Goal: Information Seeking & Learning: Learn about a topic

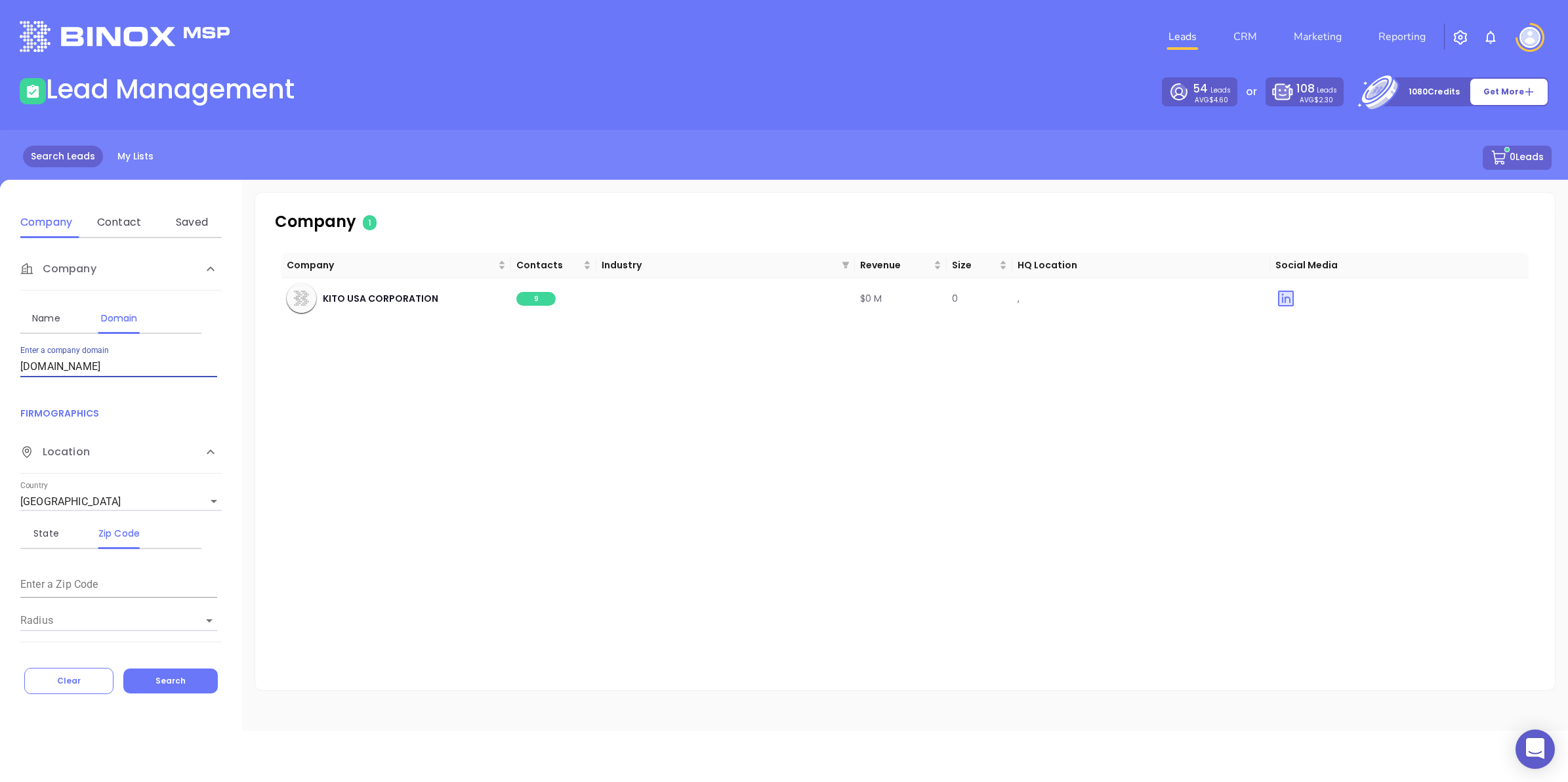
drag, startPoint x: 112, startPoint y: 369, endPoint x: 0, endPoint y: 314, distance: 124.8
click at [0, 316] on html "0 Leads CRM Marketing Reporting Financial Leads Leads Lead Management 54 Leads …" at bounding box center [784, 391] width 1568 height 782
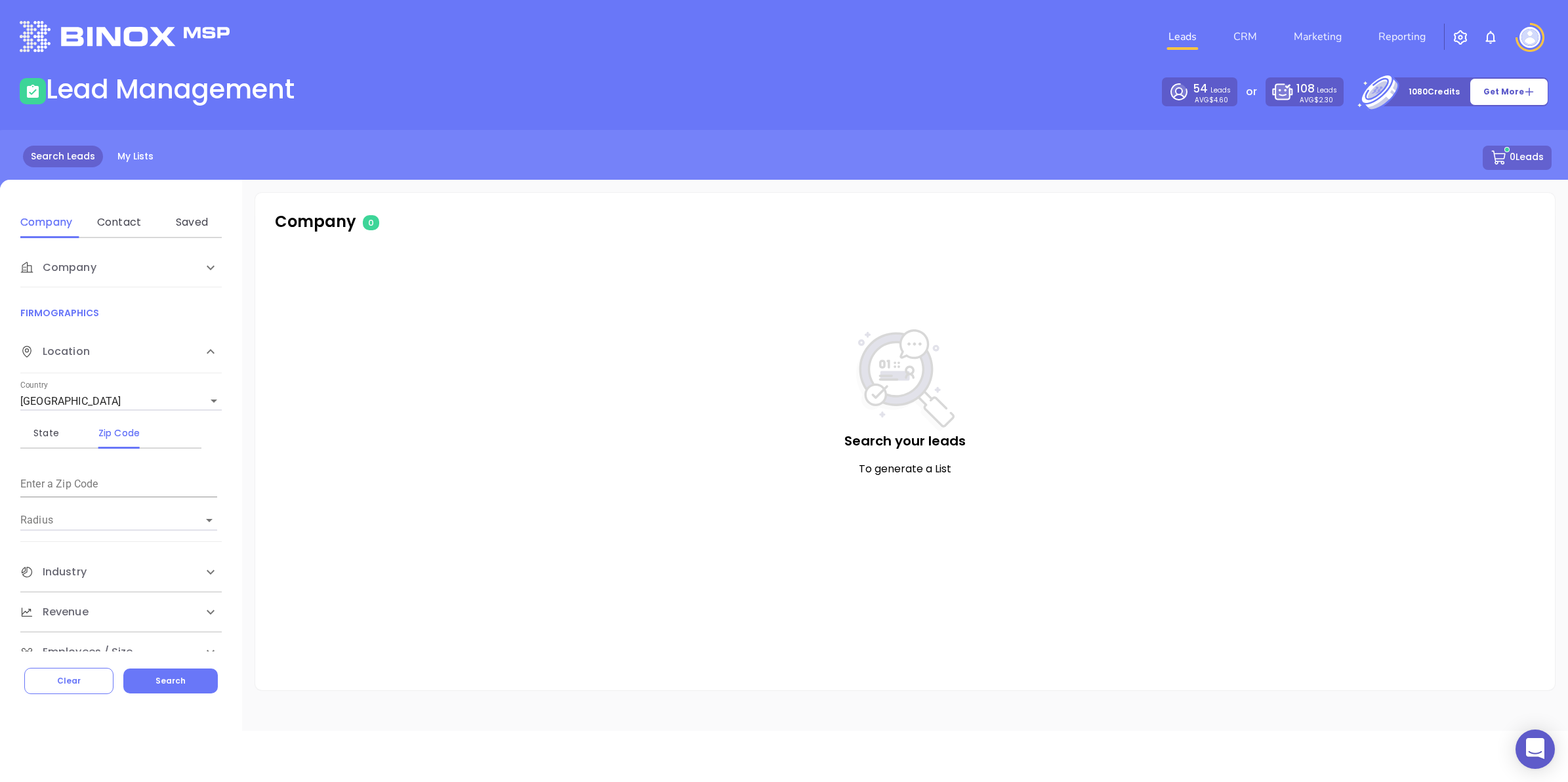
click at [205, 265] on icon at bounding box center [210, 267] width 16 height 16
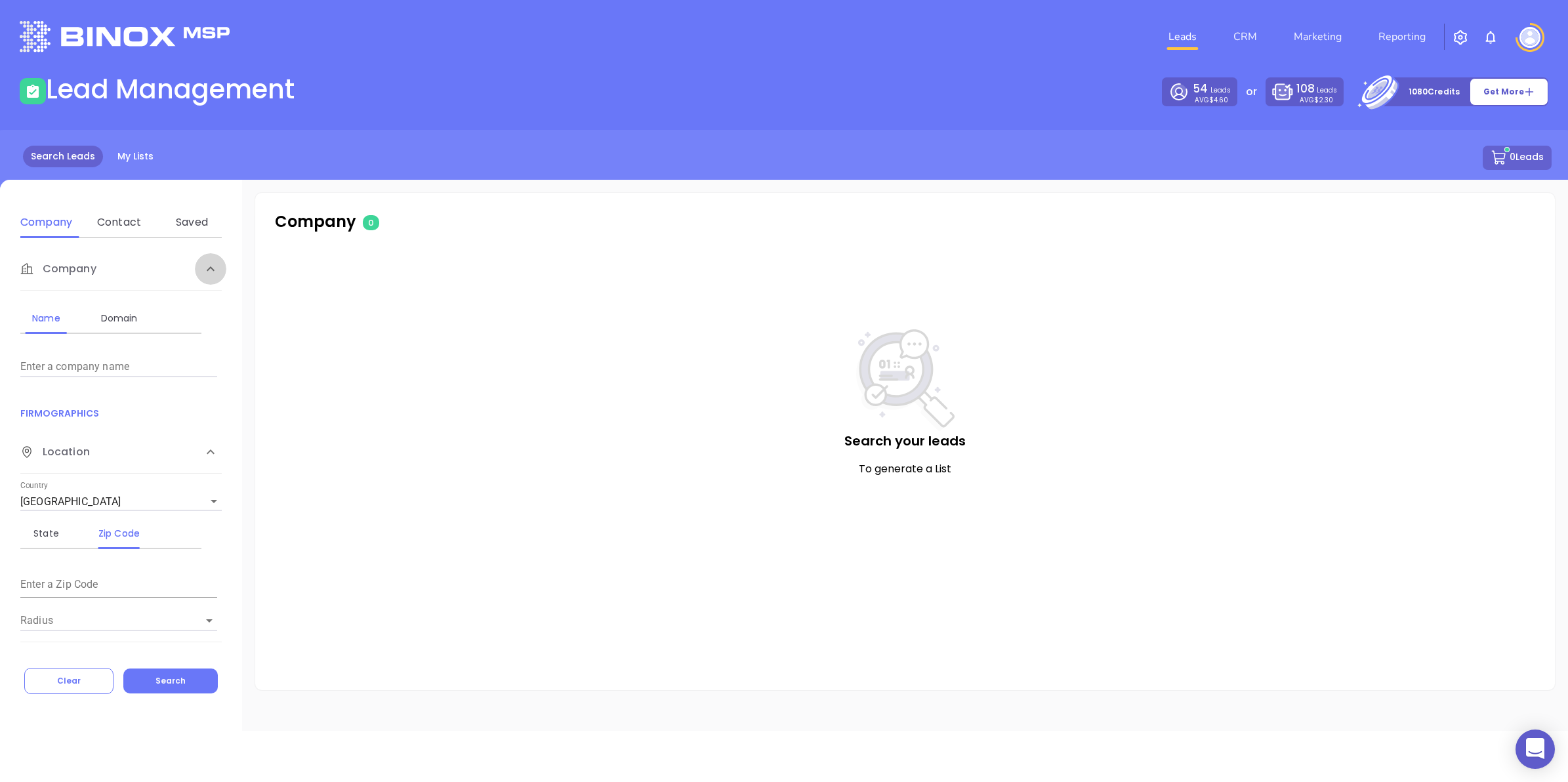
click at [205, 265] on icon at bounding box center [210, 269] width 16 height 16
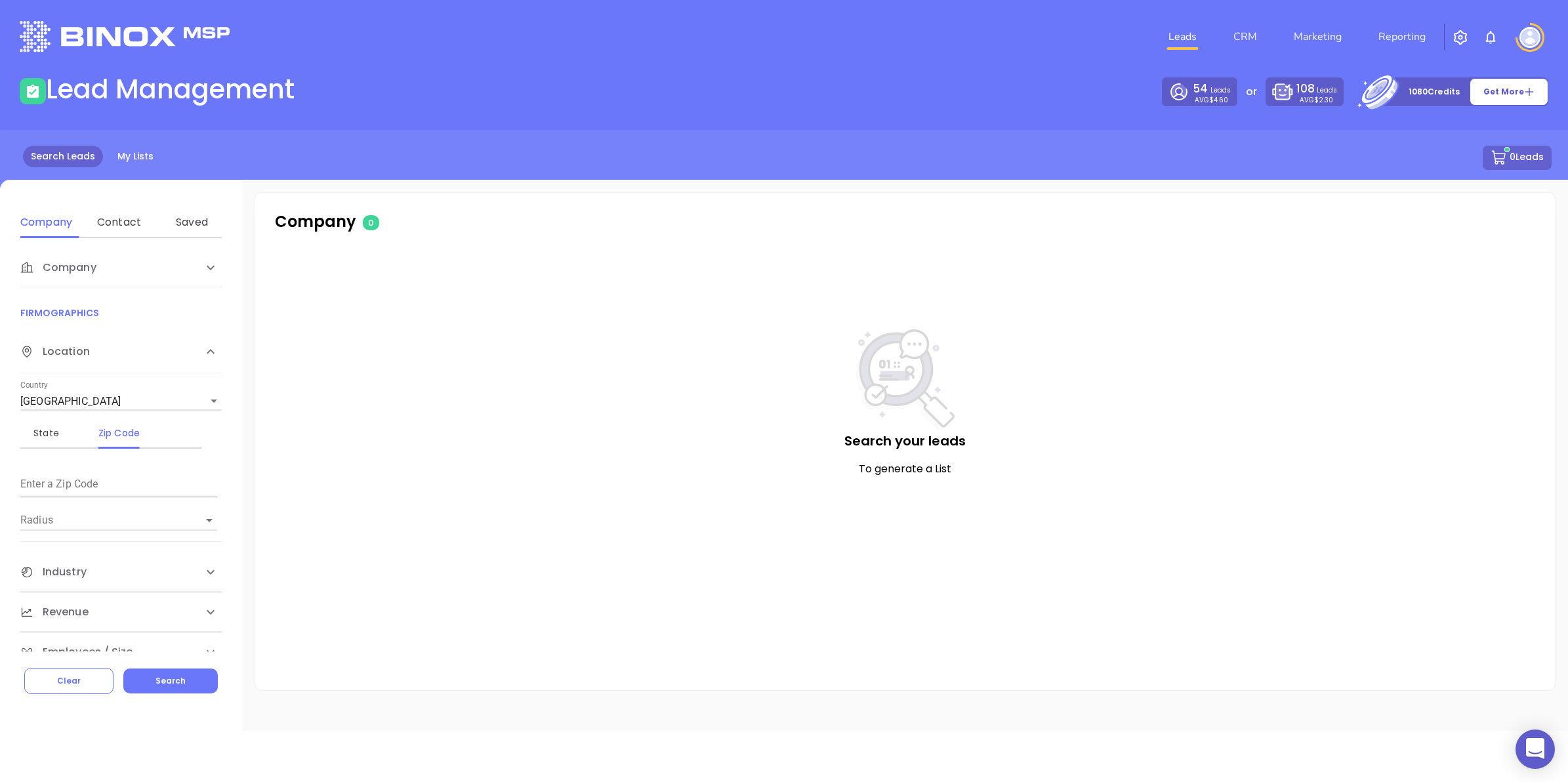
click at [197, 351] on div at bounding box center [211, 351] width 32 height 32
click at [197, 283] on div at bounding box center [211, 268] width 32 height 32
click at [57, 480] on input "text" at bounding box center [118, 485] width 197 height 21
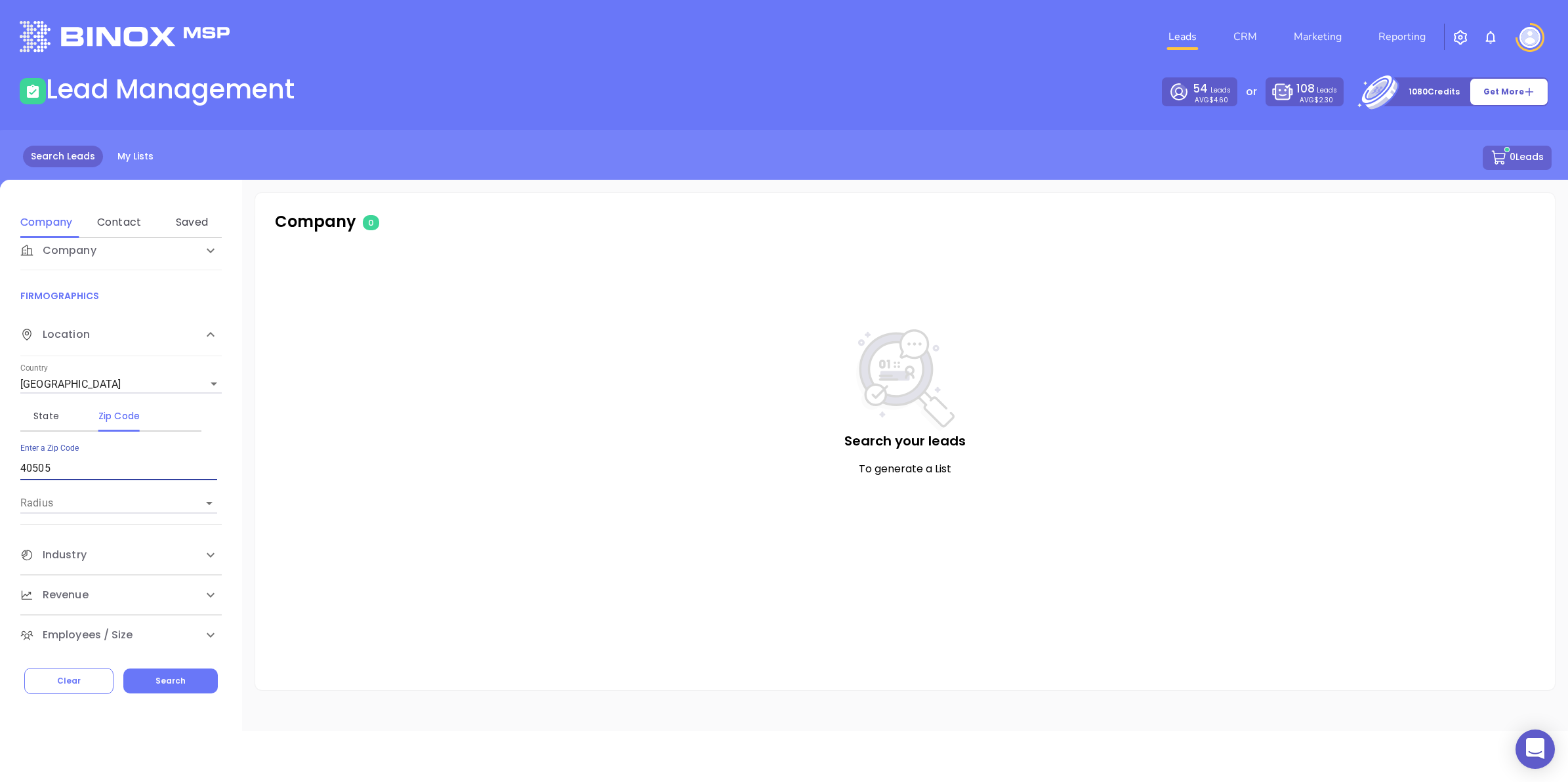
scroll to position [21, 0]
type input "40505"
click at [172, 501] on input "Radius" at bounding box center [100, 499] width 160 height 20
click at [92, 597] on li "25 miles" at bounding box center [118, 600] width 197 height 23
click at [211, 249] on icon at bounding box center [210, 247] width 7 height 5
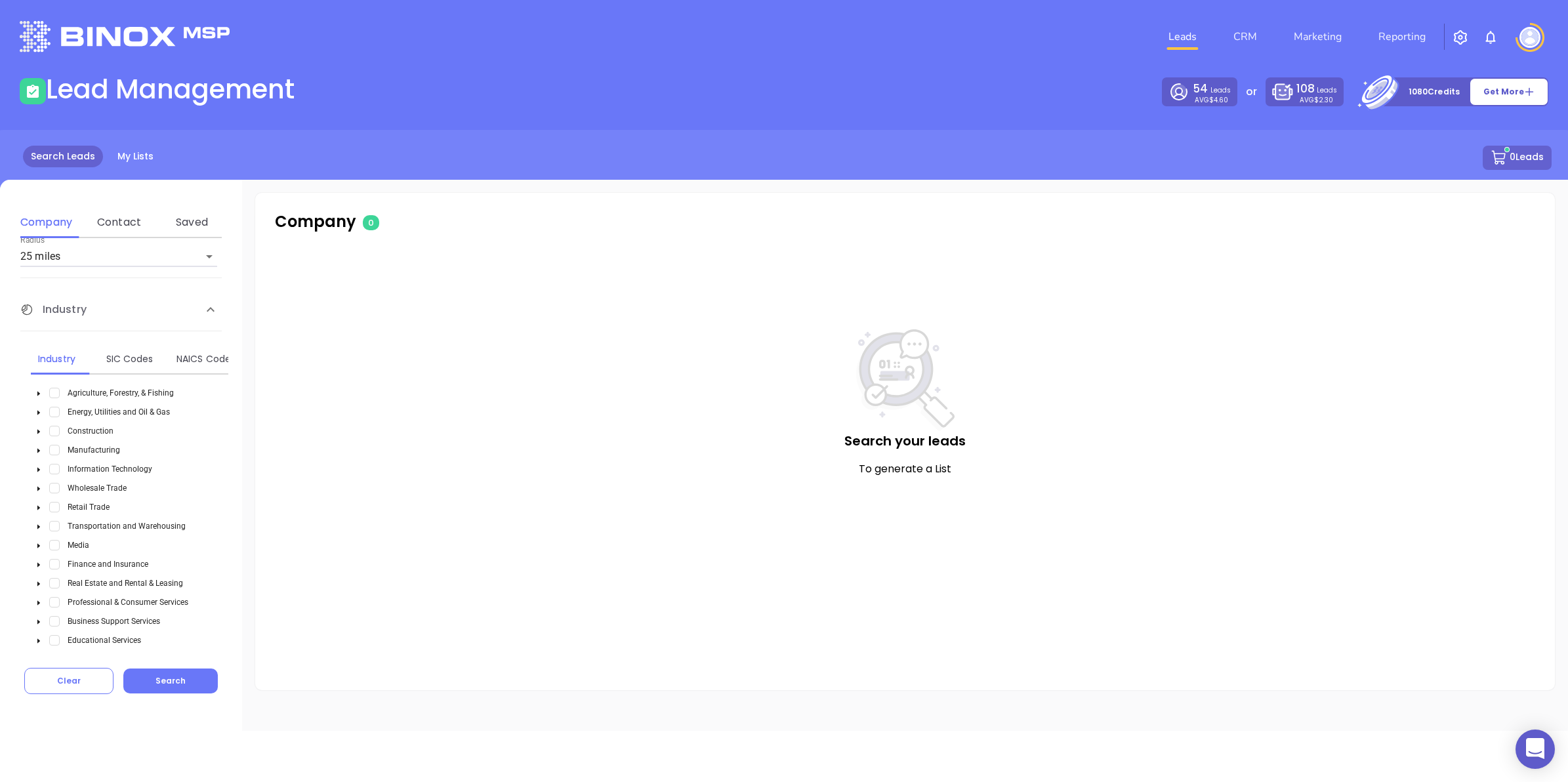
scroll to position [185, 0]
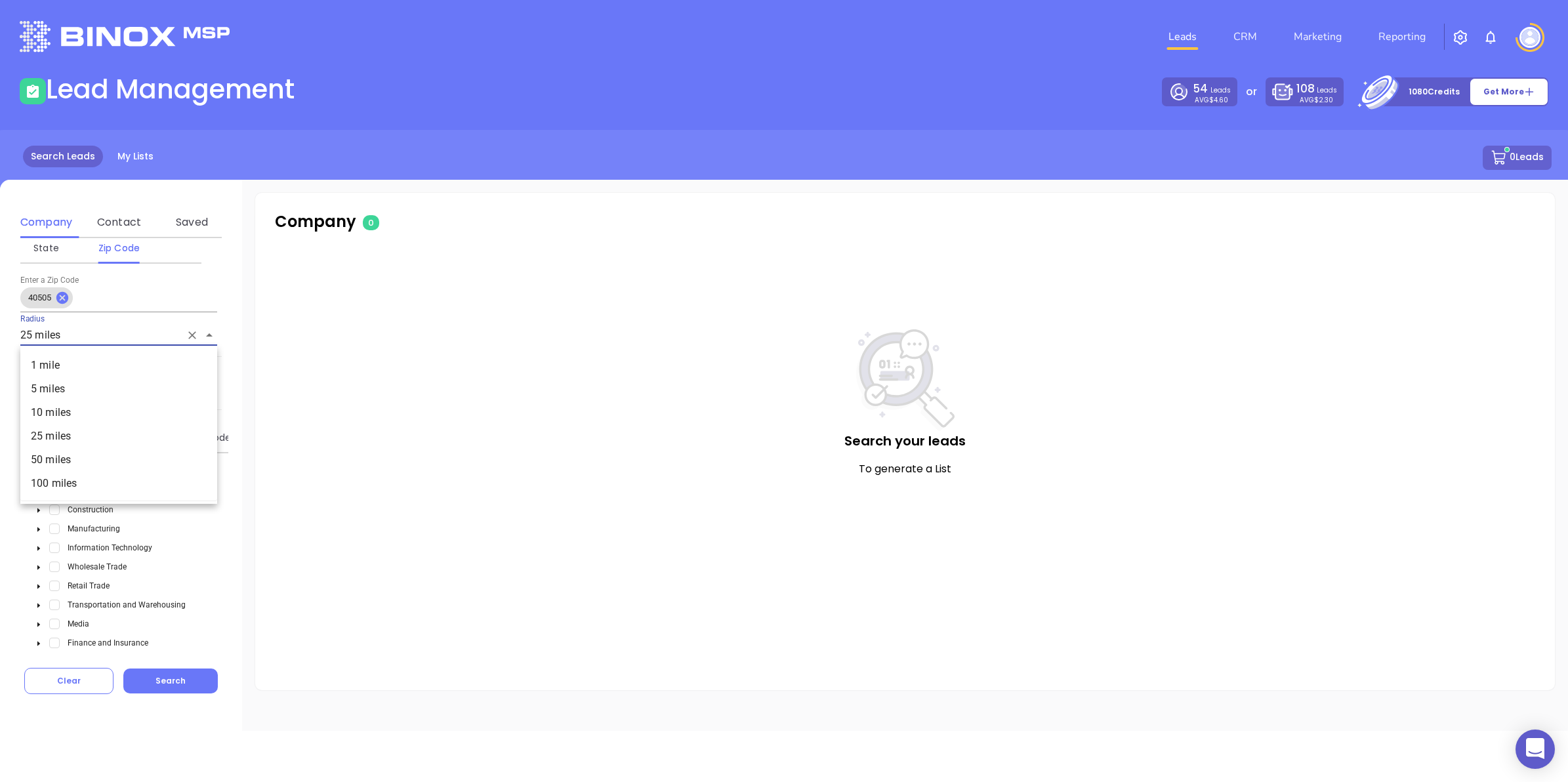
drag, startPoint x: 20, startPoint y: 332, endPoint x: 33, endPoint y: 336, distance: 13.6
click at [33, 336] on input "25 miles" at bounding box center [100, 335] width 160 height 20
click at [62, 460] on li "50 miles" at bounding box center [118, 460] width 197 height 23
type input "50 miles"
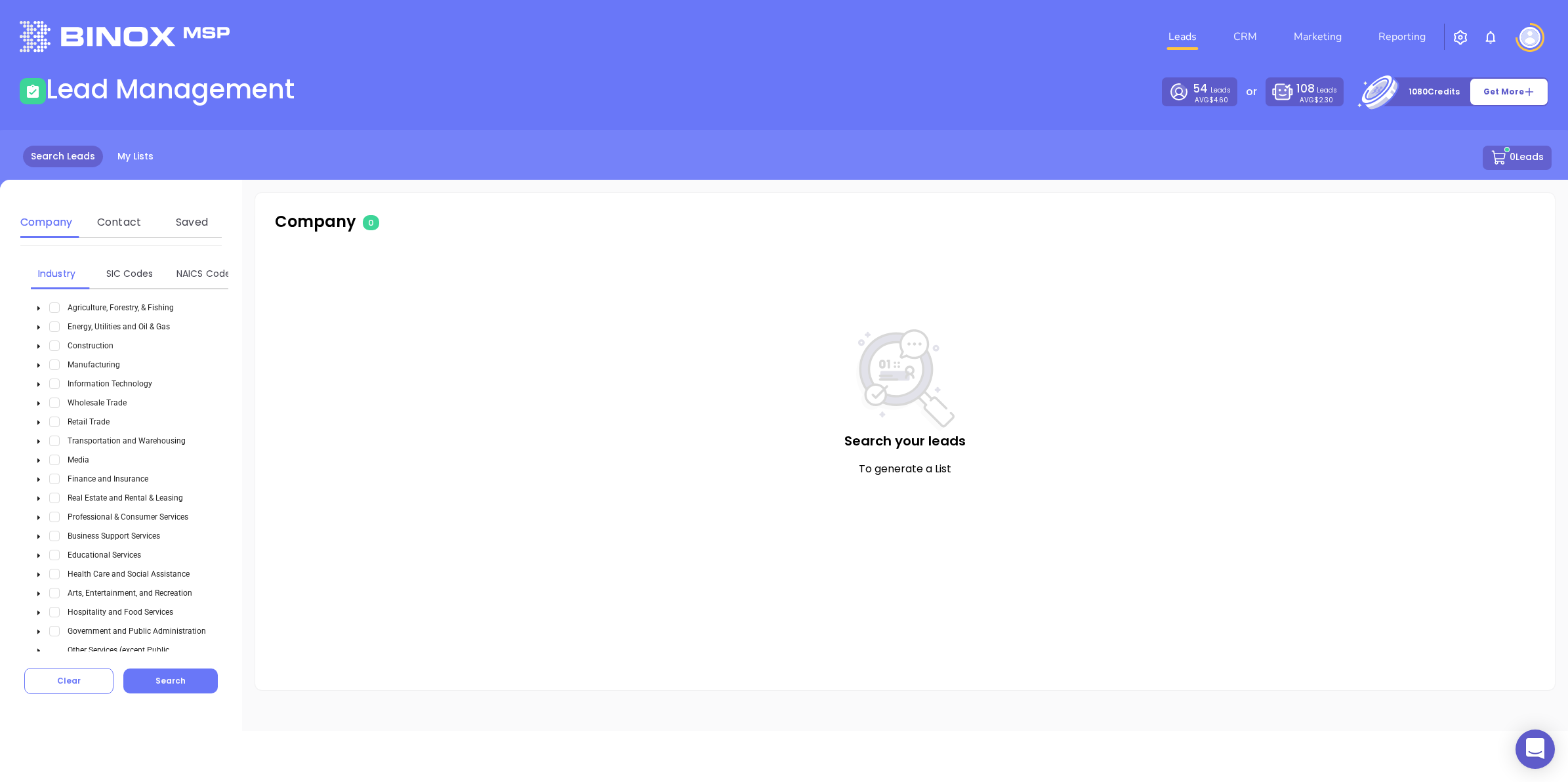
scroll to position [431, 0]
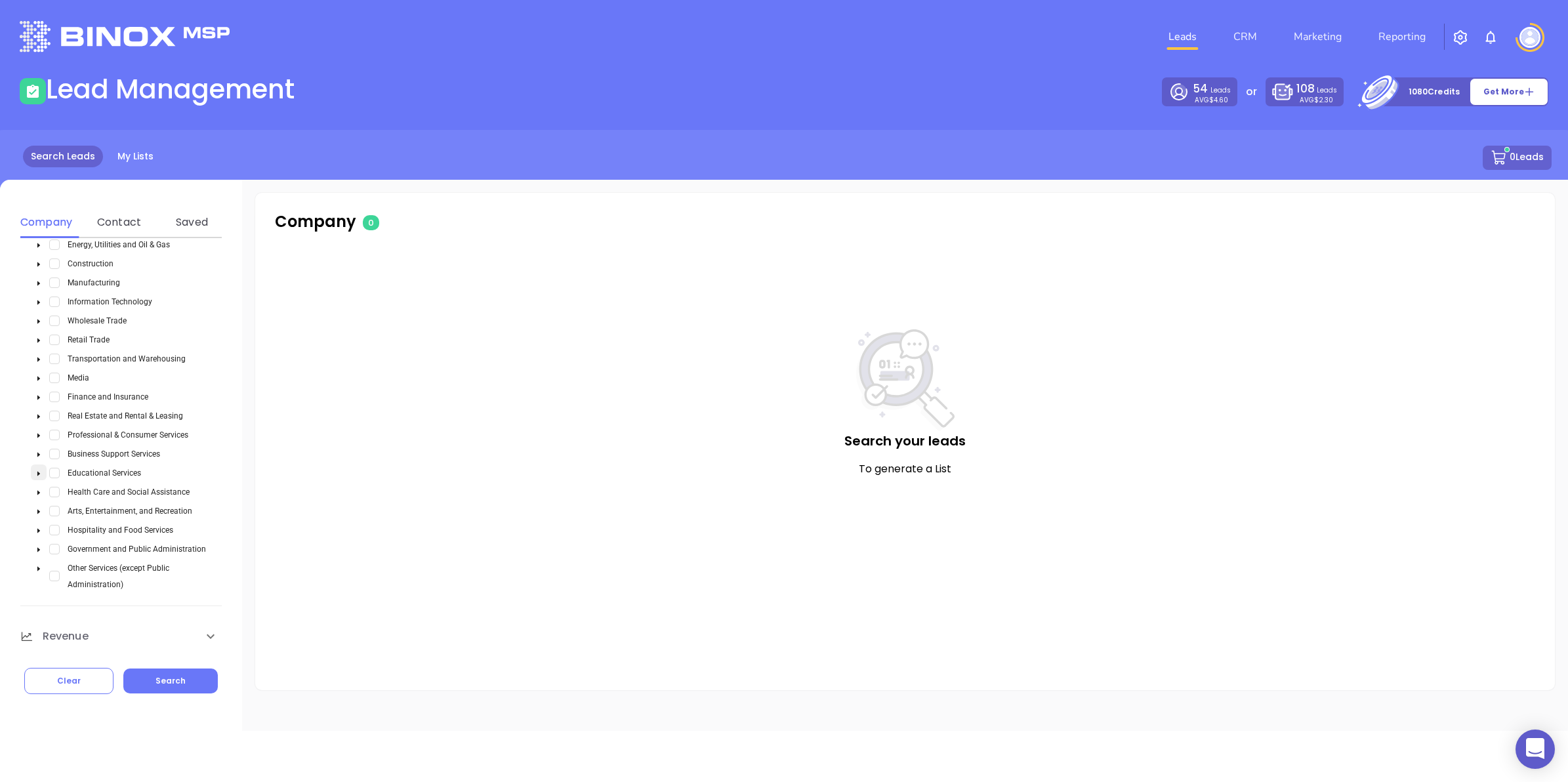
click at [36, 473] on icon "caret-down" at bounding box center [39, 474] width 7 height 7
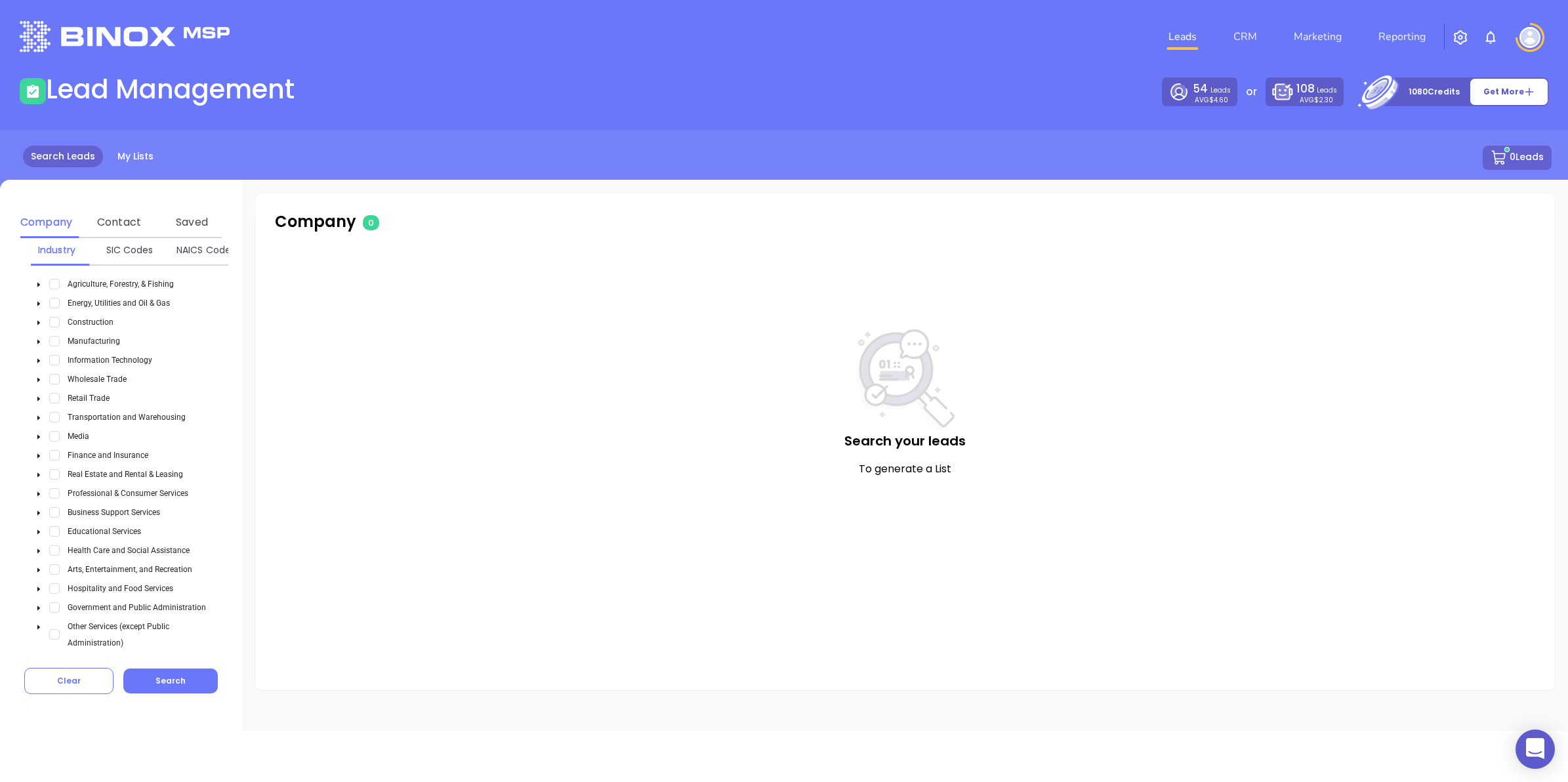
scroll to position [349, 0]
click at [53, 363] on span "Select Manufacturing" at bounding box center [54, 365] width 11 height 11
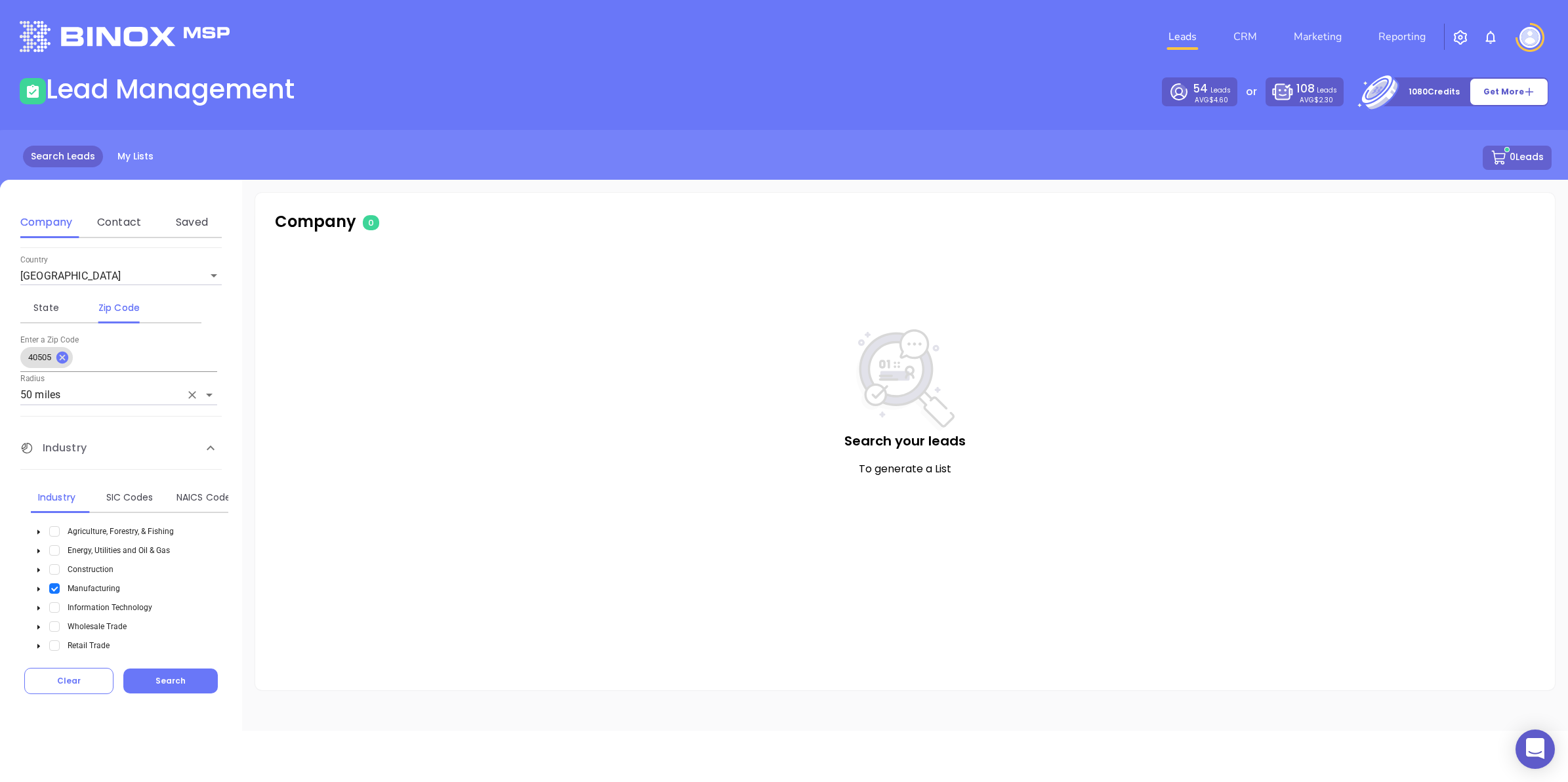
scroll to position [481, 0]
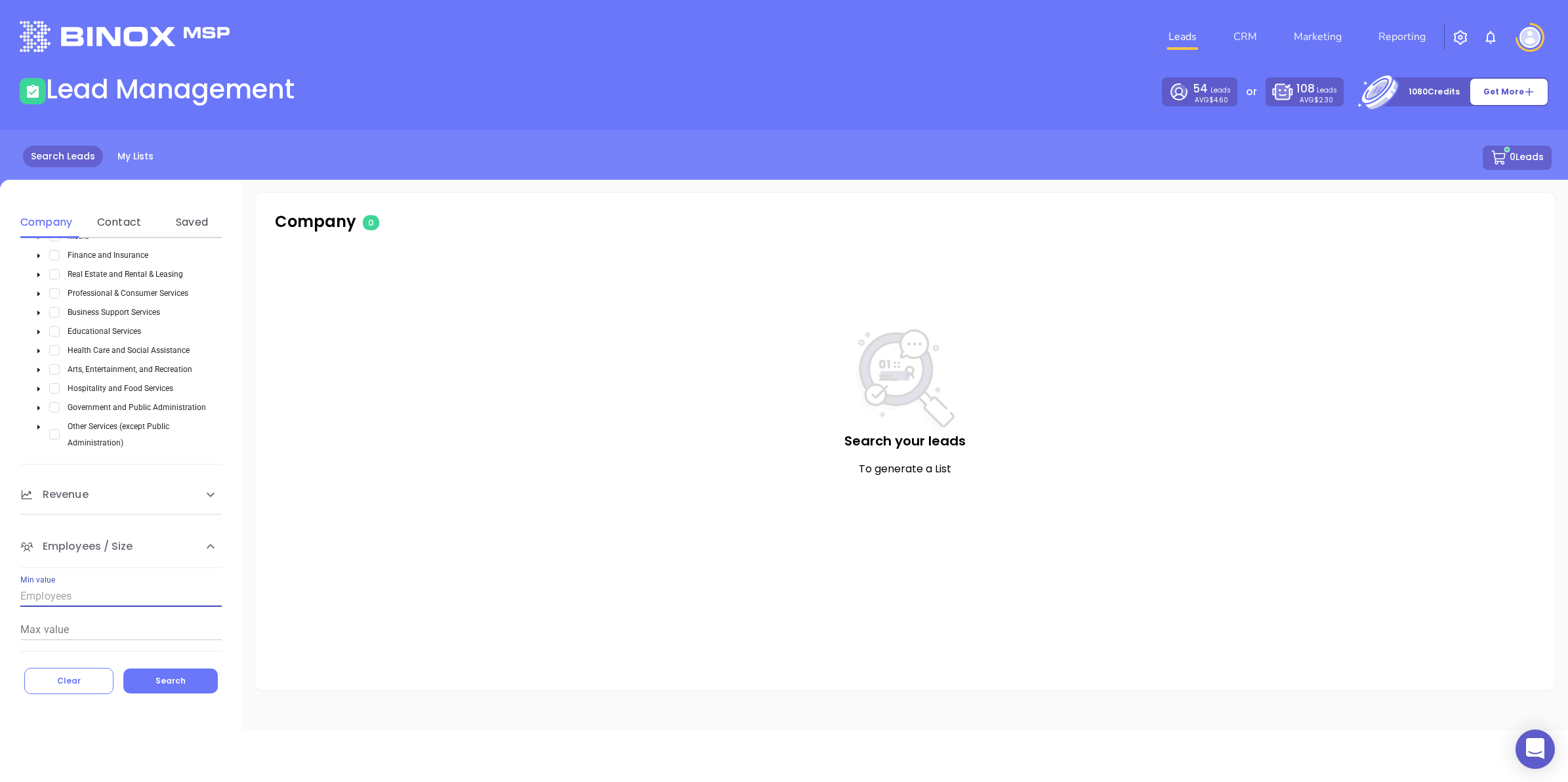
click at [77, 597] on input "Min value" at bounding box center [121, 596] width 202 height 21
type input "20"
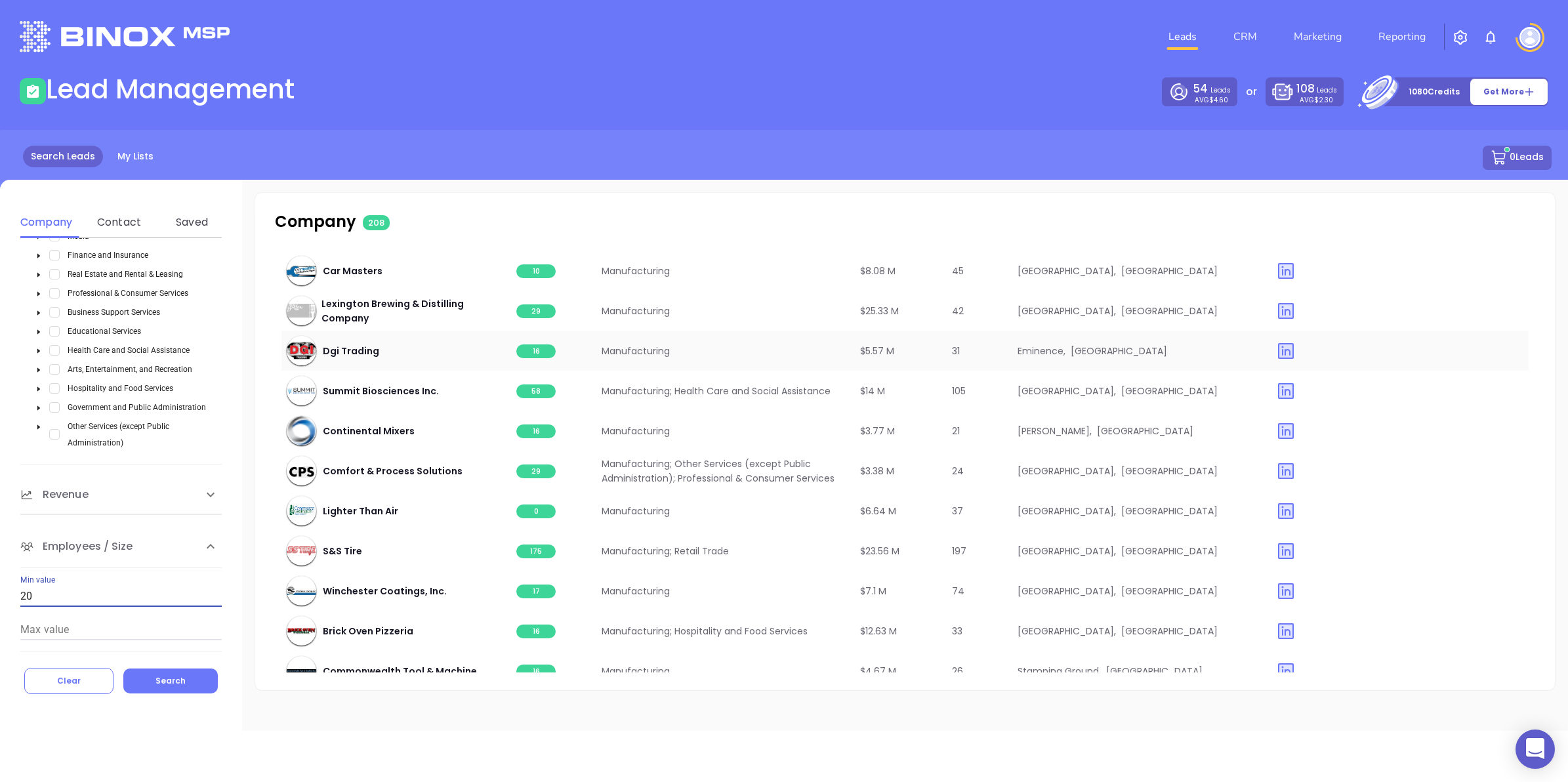
scroll to position [1230, 0]
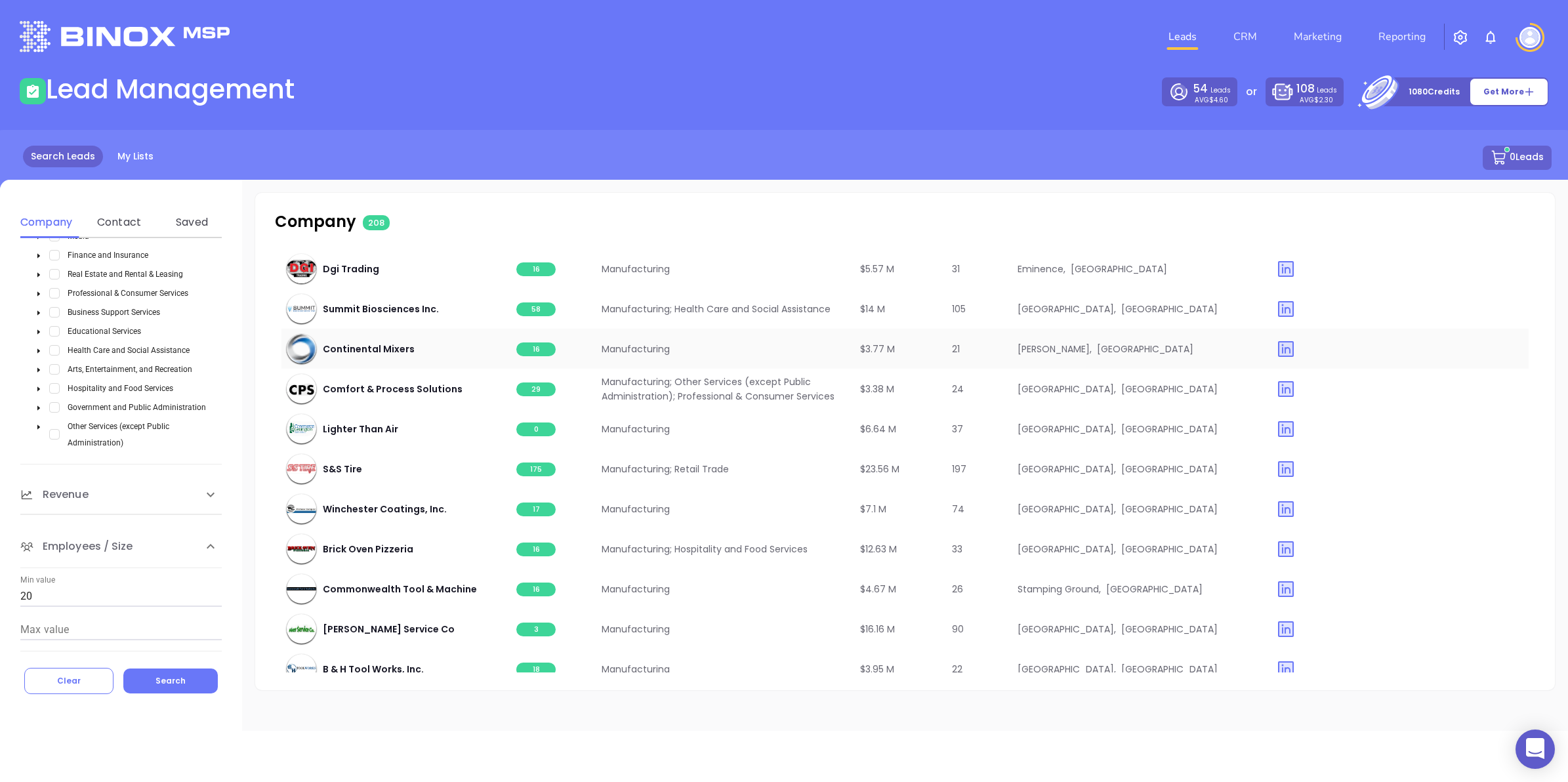
drag, startPoint x: 401, startPoint y: 357, endPoint x: 471, endPoint y: 147, distance: 221.4
click at [471, 147] on div "0 Leads" at bounding box center [784, 157] width 1536 height 24
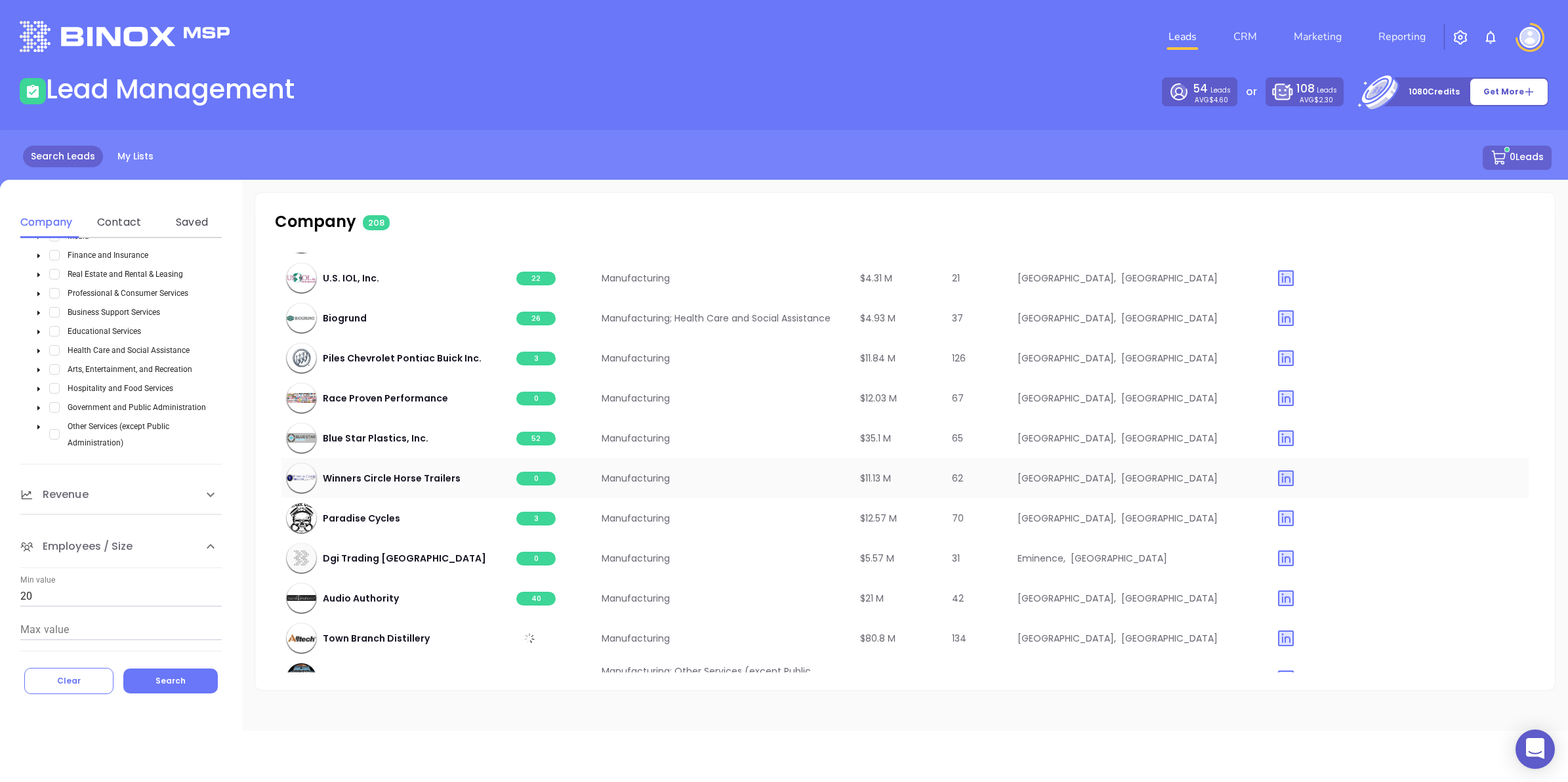
scroll to position [3688, 0]
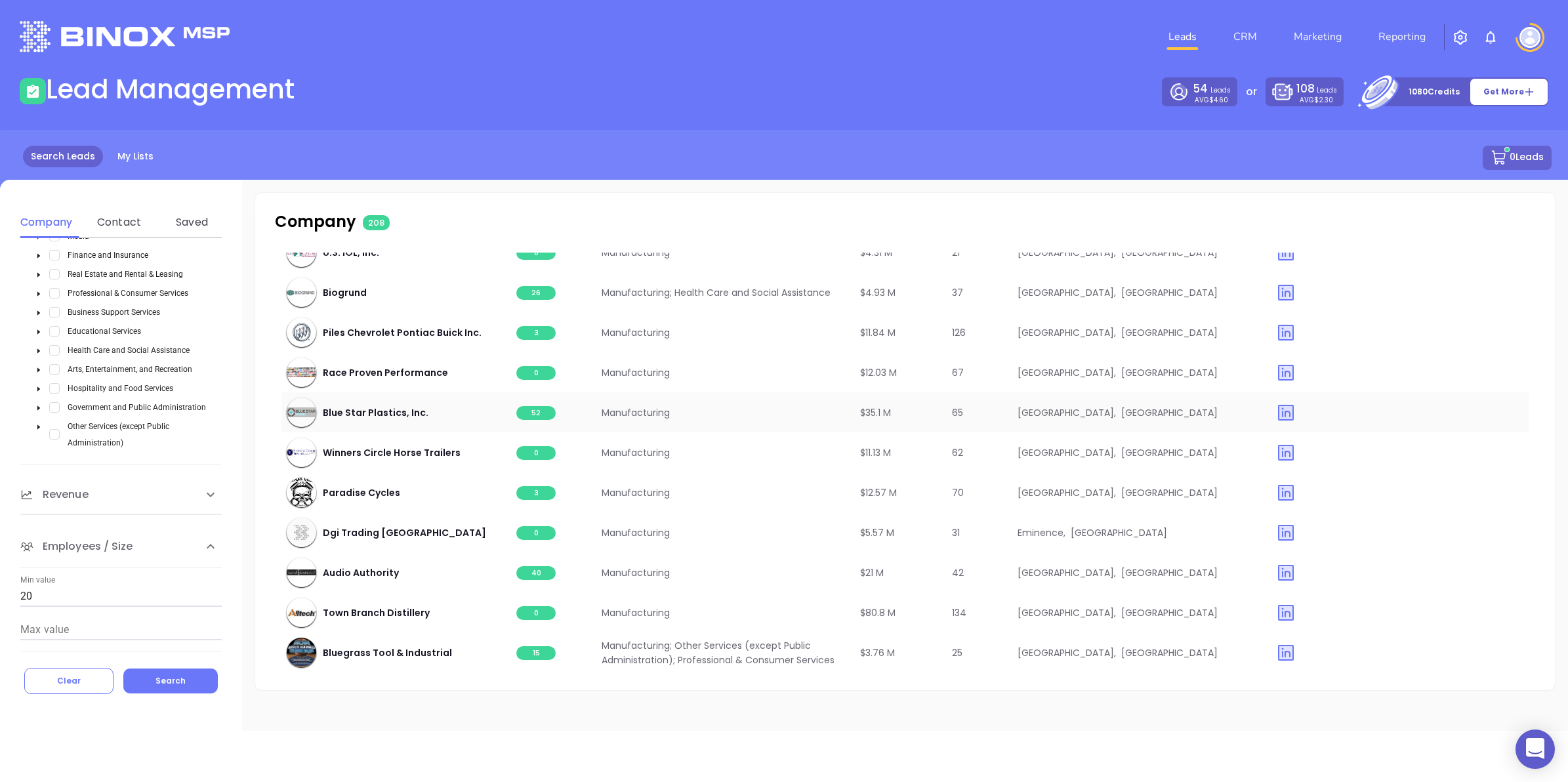
click at [531, 408] on span "52" at bounding box center [535, 413] width 39 height 14
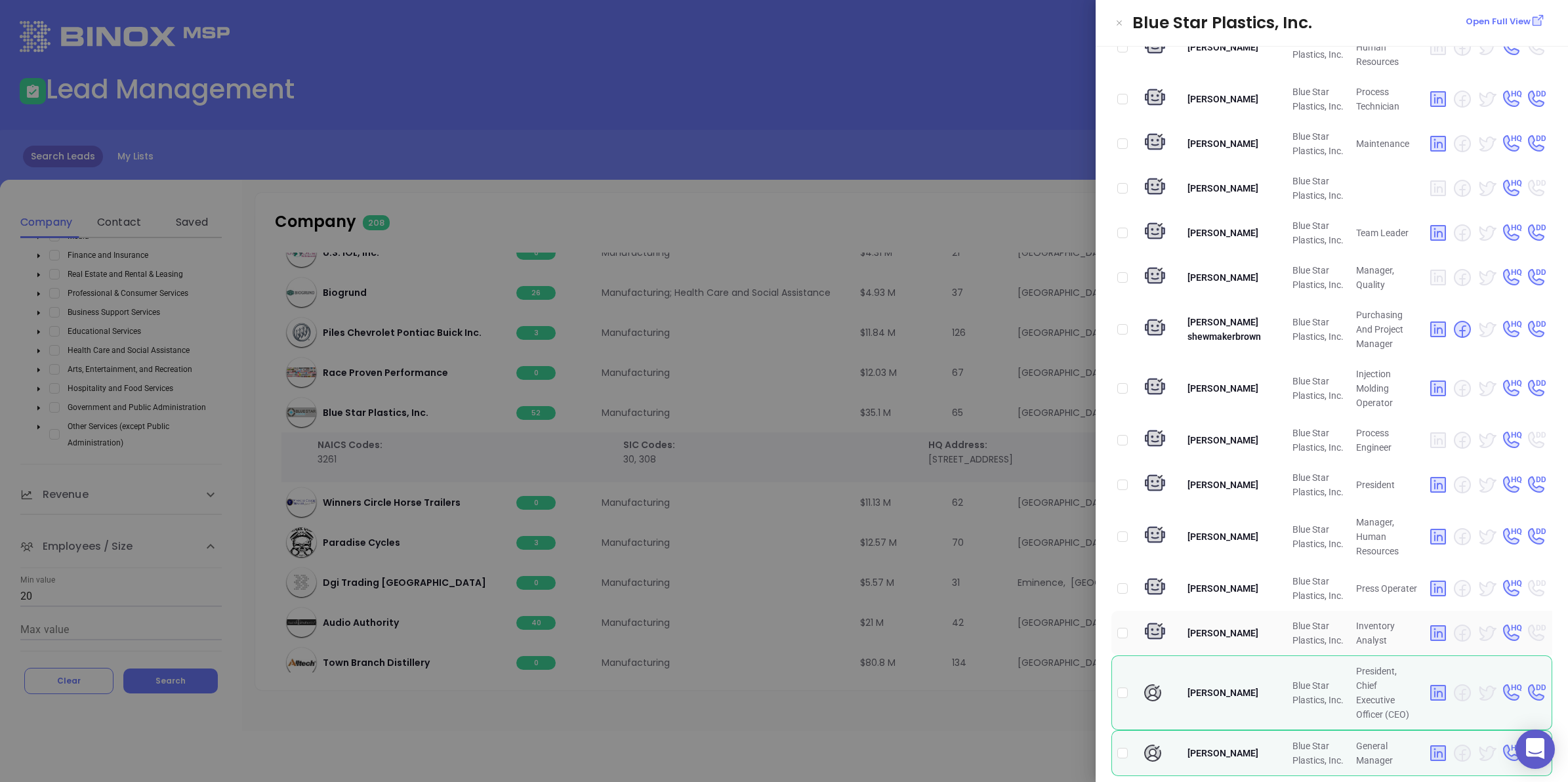
scroll to position [1750, 0]
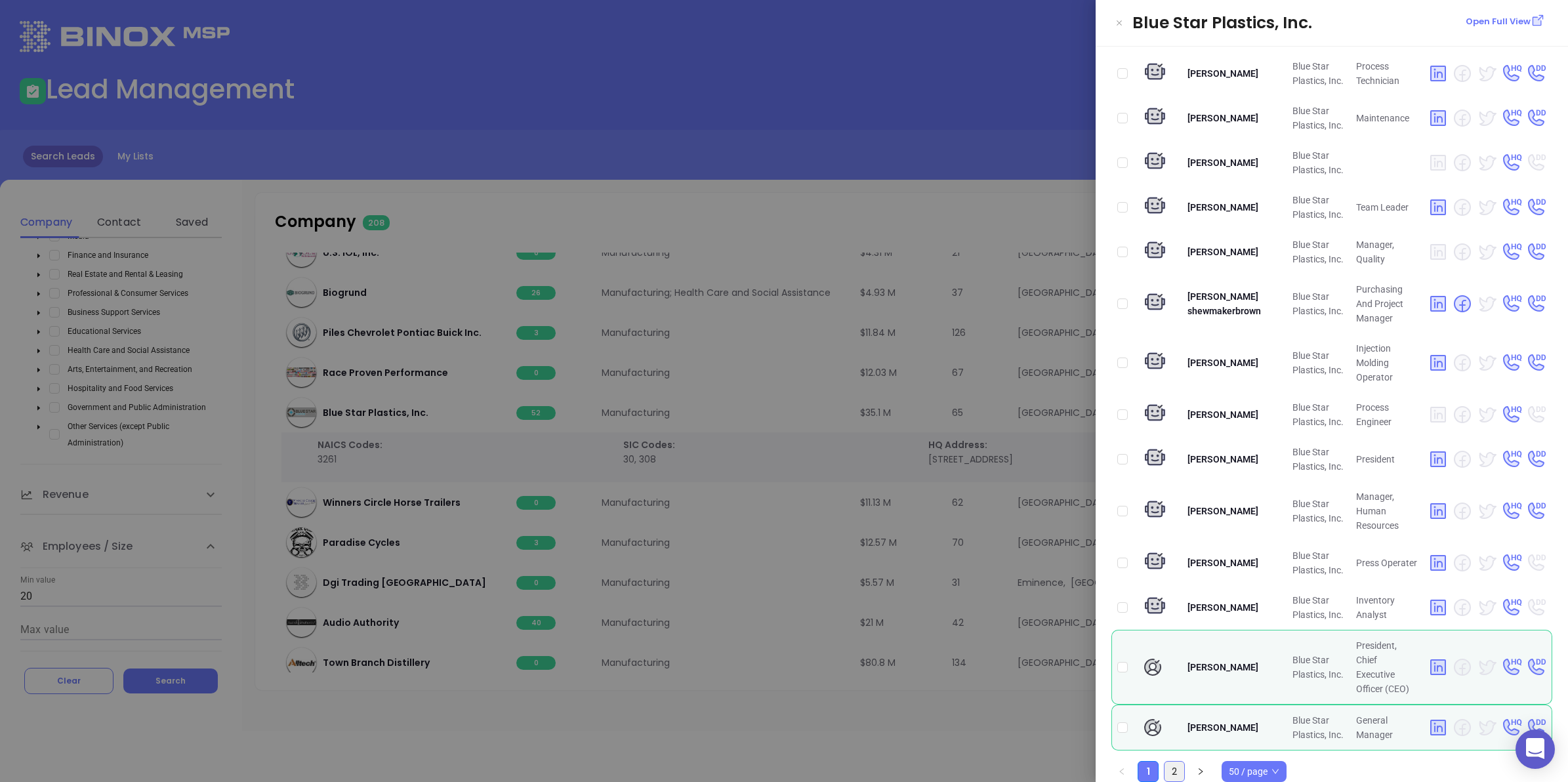
click at [1172, 762] on link "2" at bounding box center [1174, 772] width 20 height 20
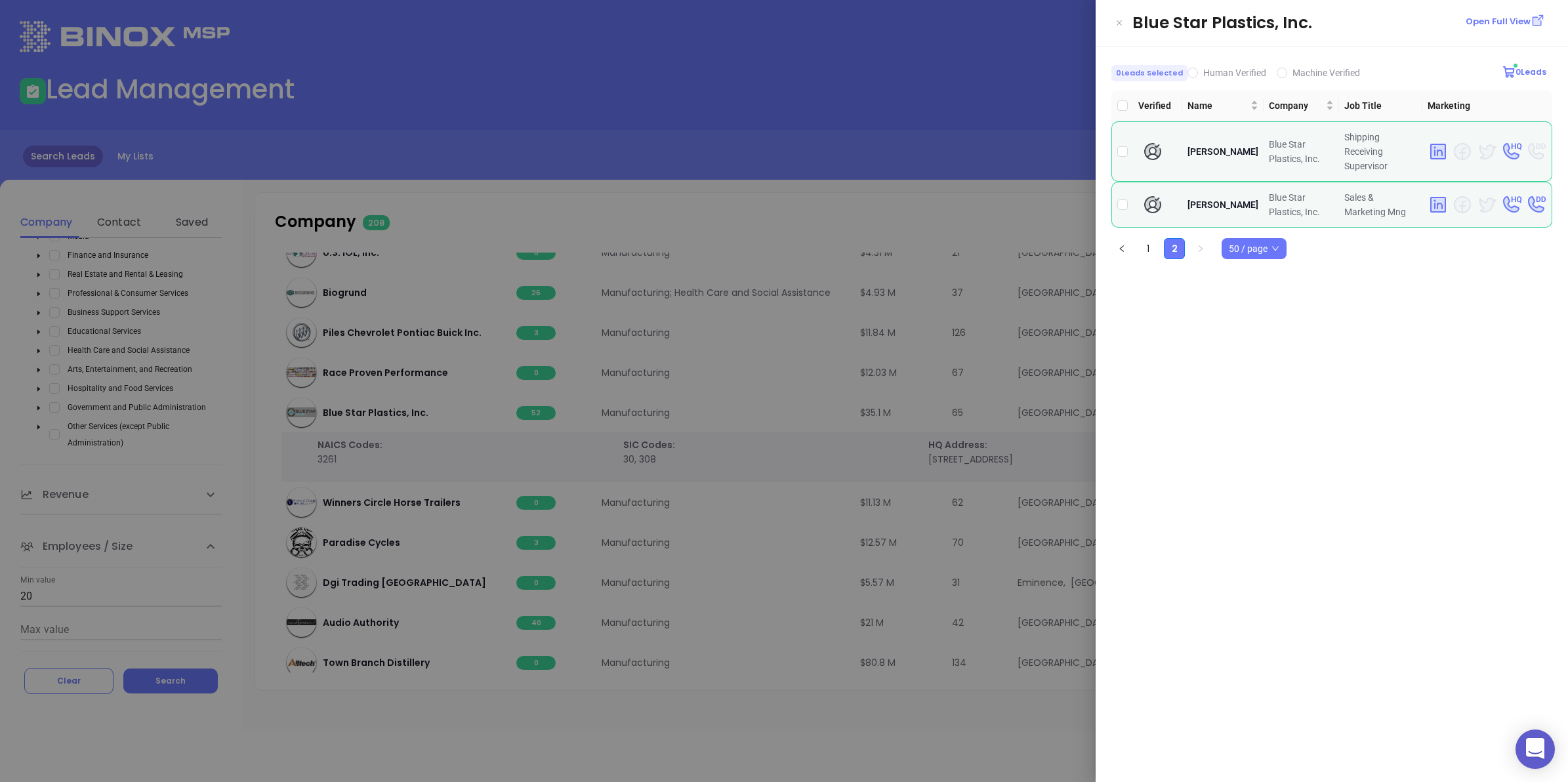
scroll to position [0, 0]
click at [1149, 239] on link "1" at bounding box center [1148, 249] width 20 height 20
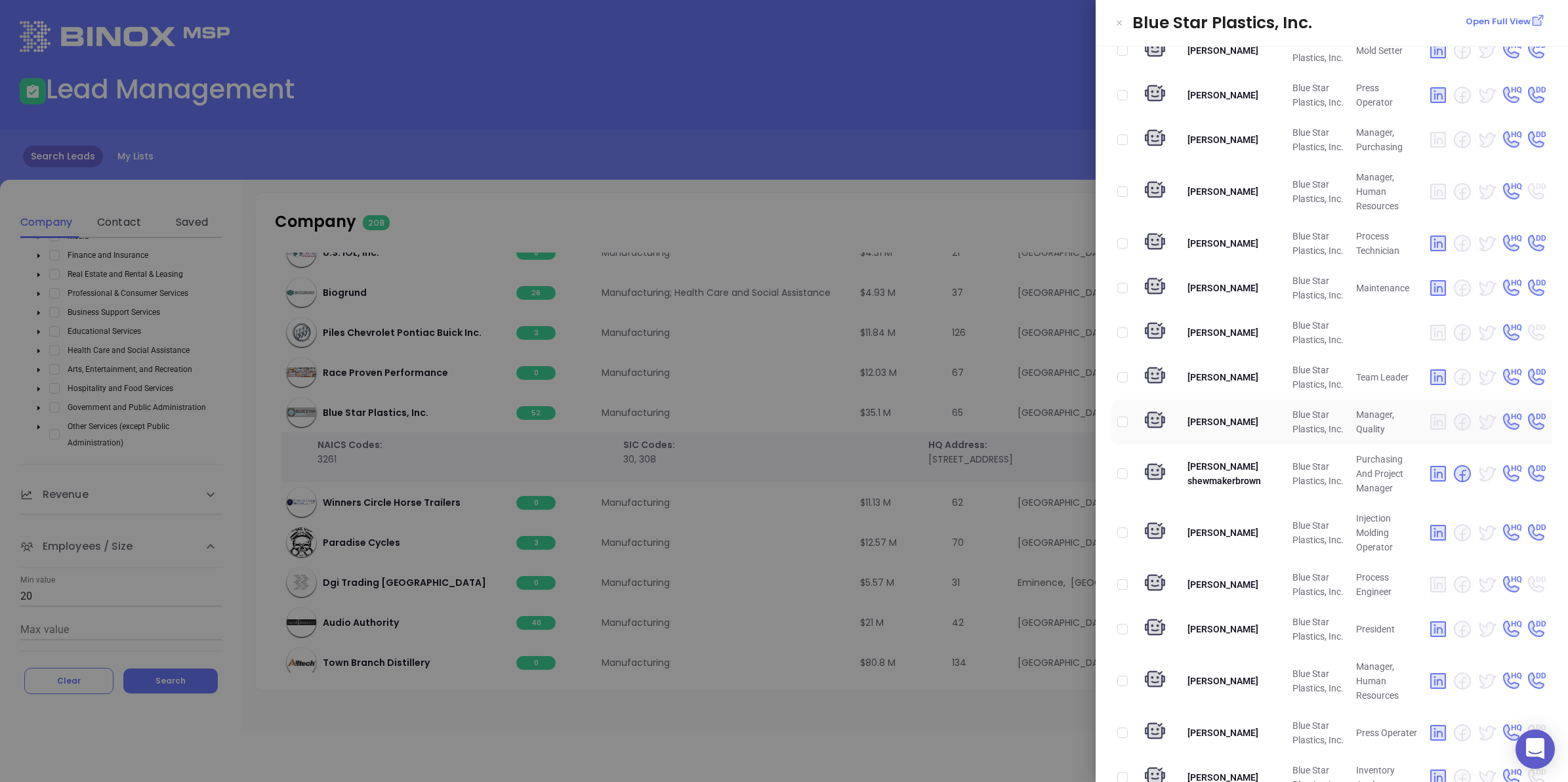
scroll to position [1750, 0]
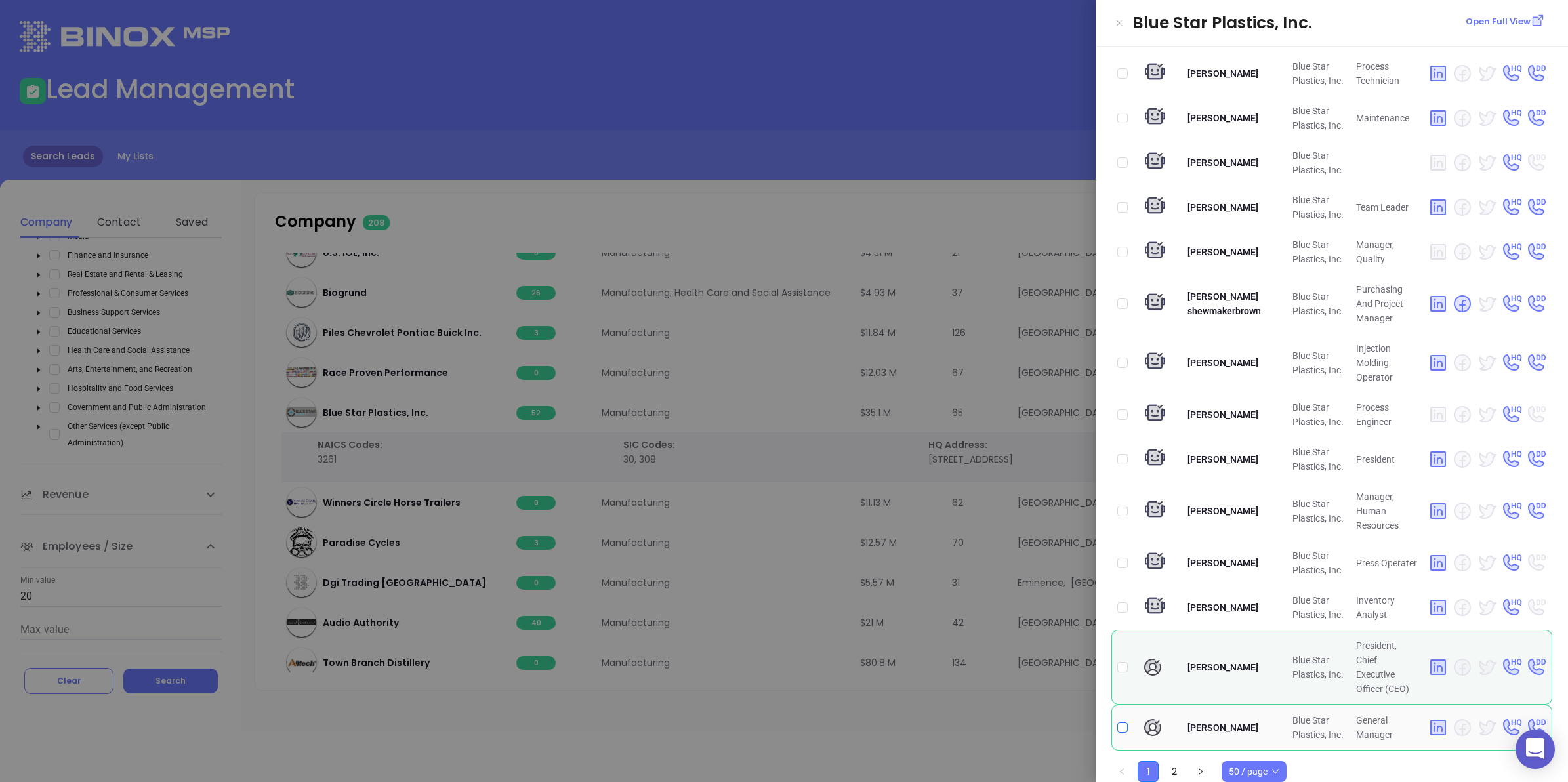
click at [1122, 722] on input "checkbox" at bounding box center [1122, 727] width 11 height 11
checkbox input "true"
click at [868, 725] on div at bounding box center [784, 391] width 1568 height 782
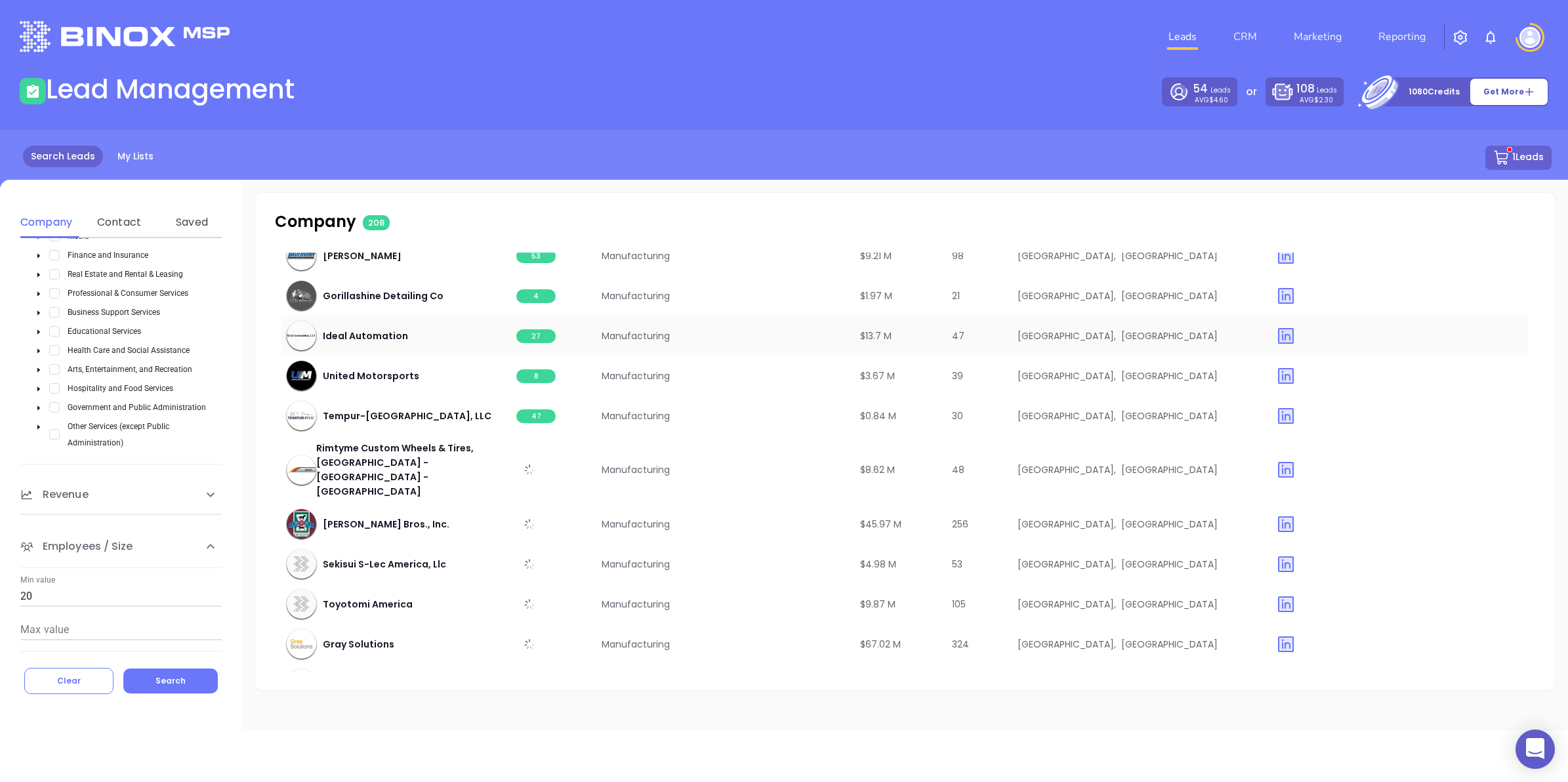
scroll to position [5915, 0]
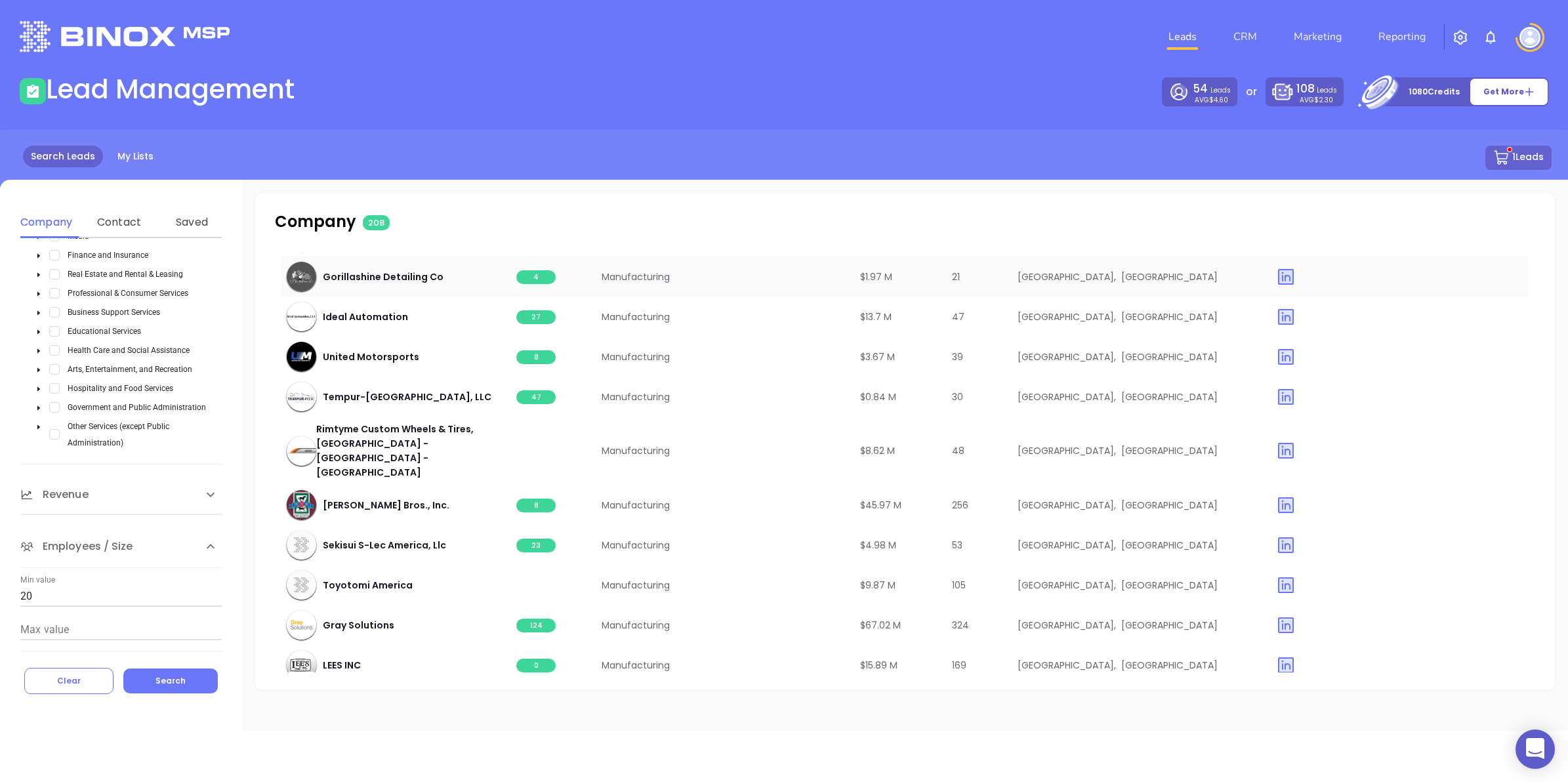
drag, startPoint x: 421, startPoint y: 244, endPoint x: 421, endPoint y: 261, distance: 17.0
drag, startPoint x: 421, startPoint y: 261, endPoint x: 558, endPoint y: 154, distance: 173.8
click at [558, 154] on div "1 Leads" at bounding box center [784, 157] width 1536 height 24
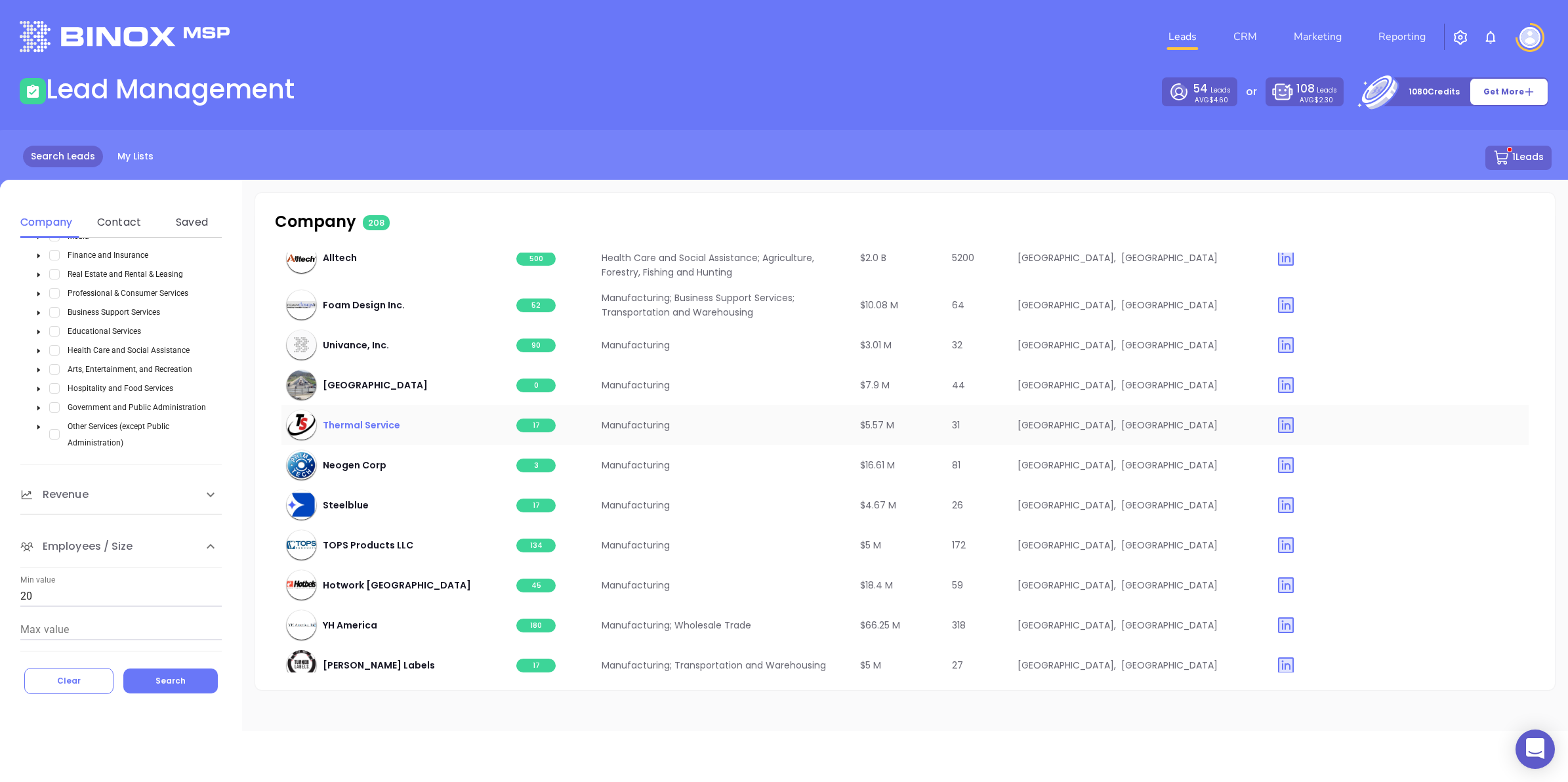
scroll to position [6572, 0]
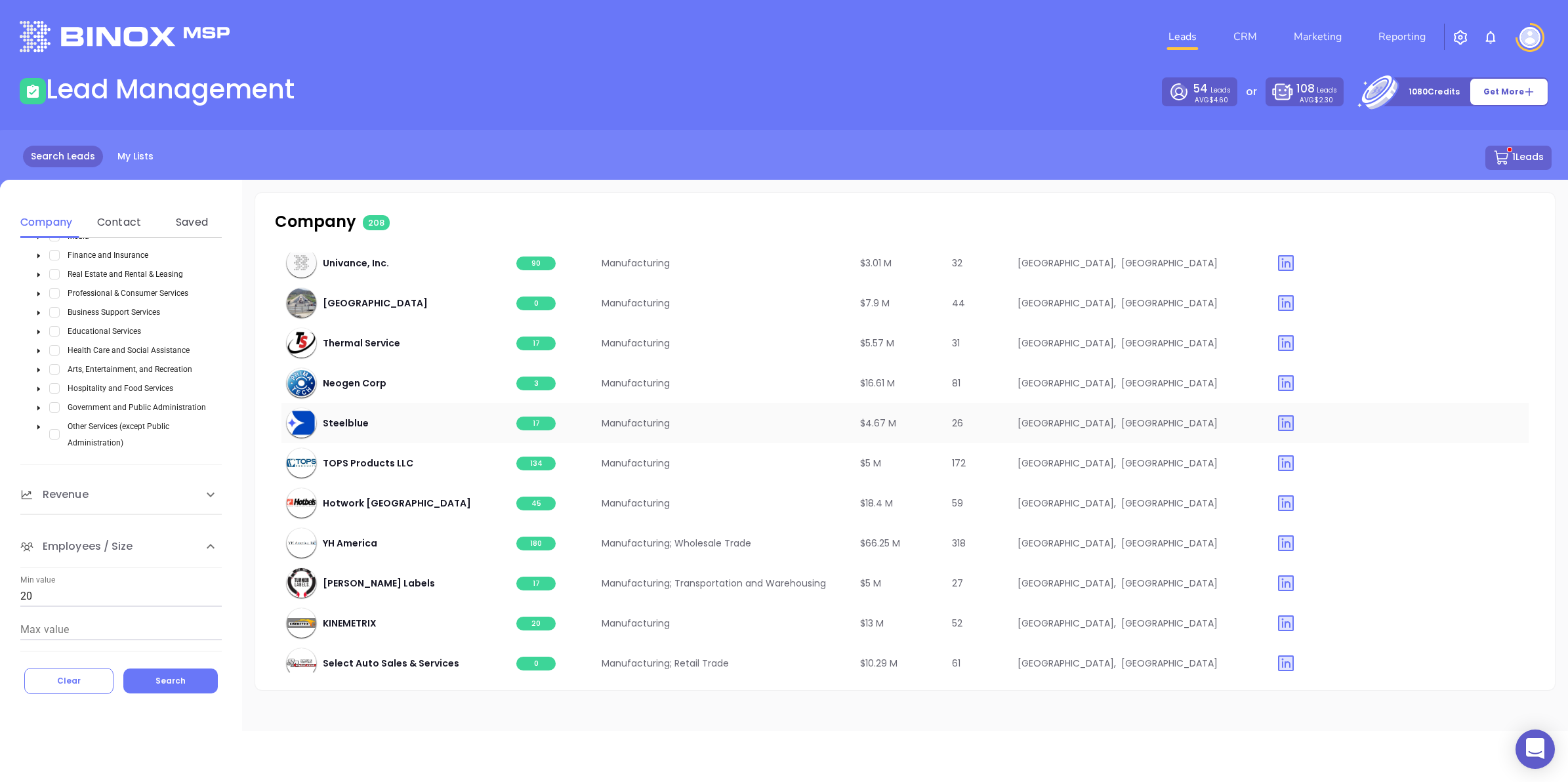
click at [534, 416] on span "17" at bounding box center [535, 423] width 39 height 14
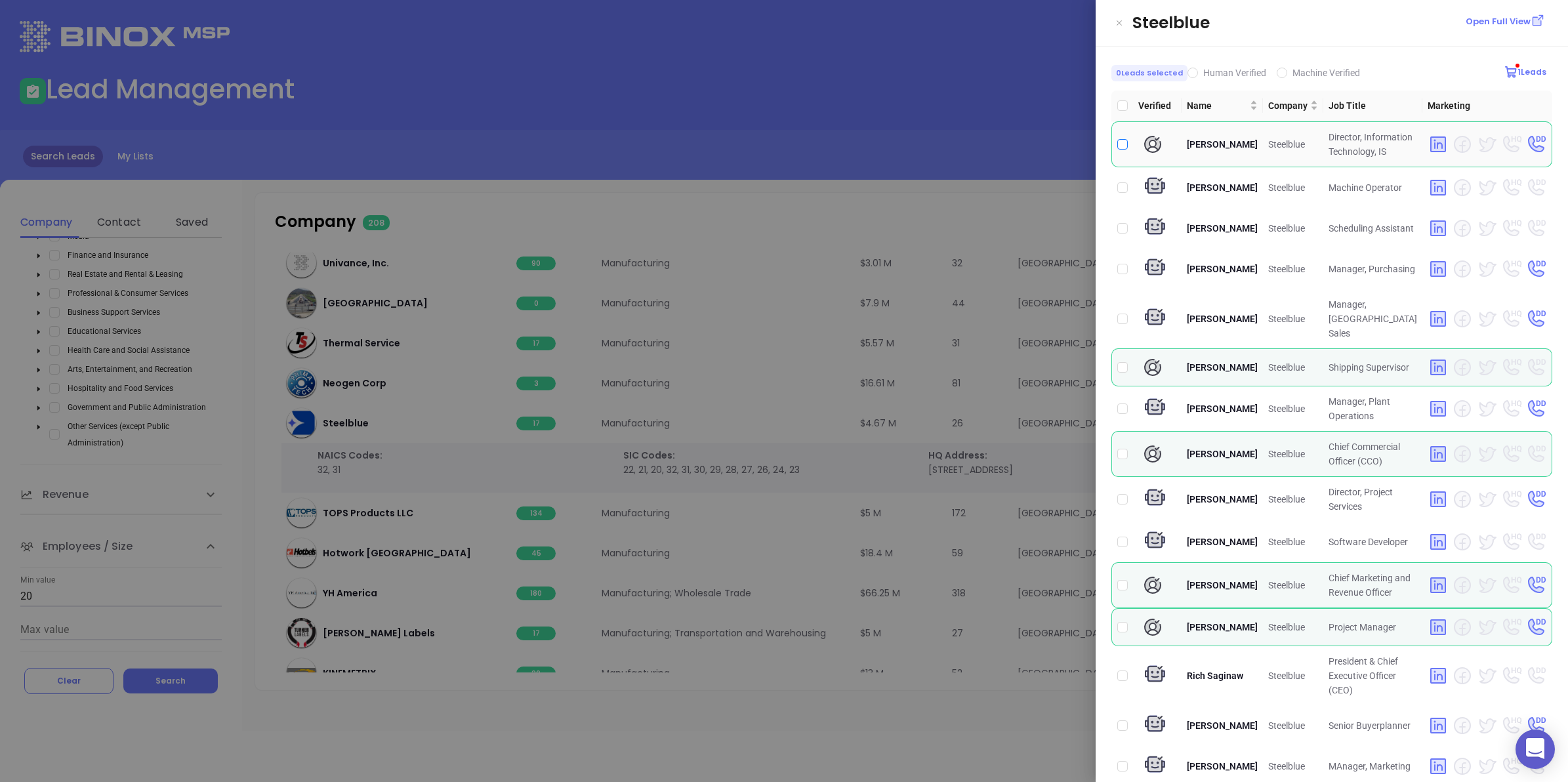
click at [1122, 142] on input "checkbox" at bounding box center [1122, 144] width 11 height 11
checkbox input "true"
click at [808, 113] on div at bounding box center [784, 391] width 1568 height 782
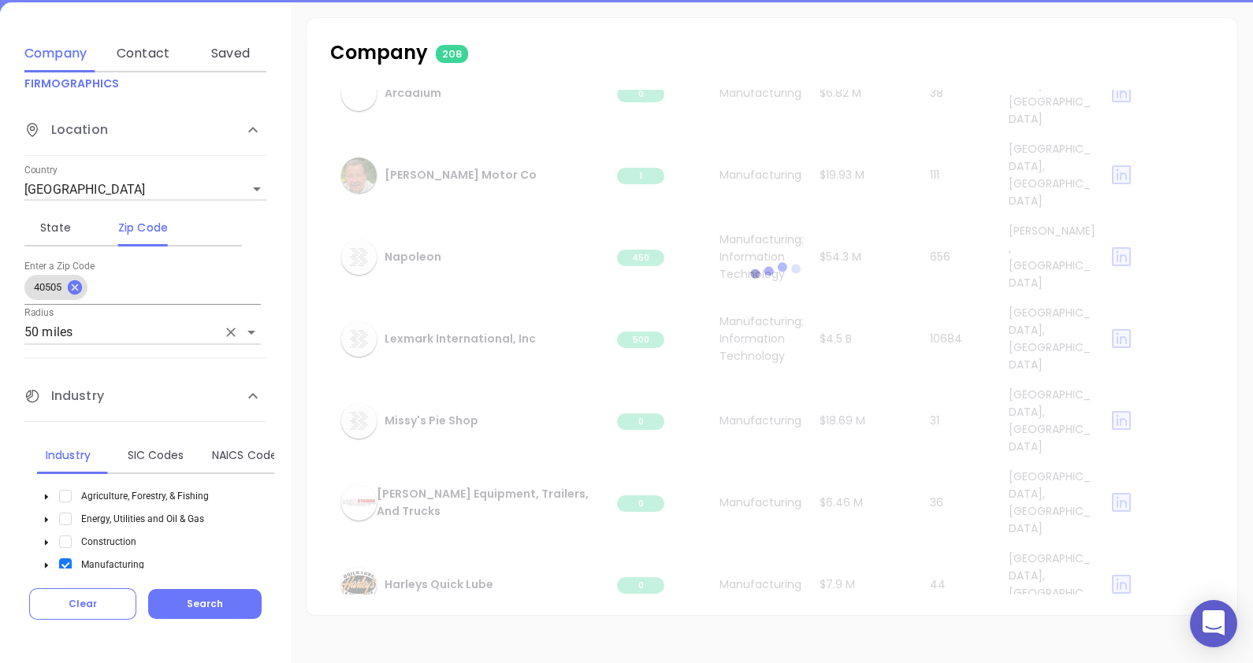
scroll to position [78, 0]
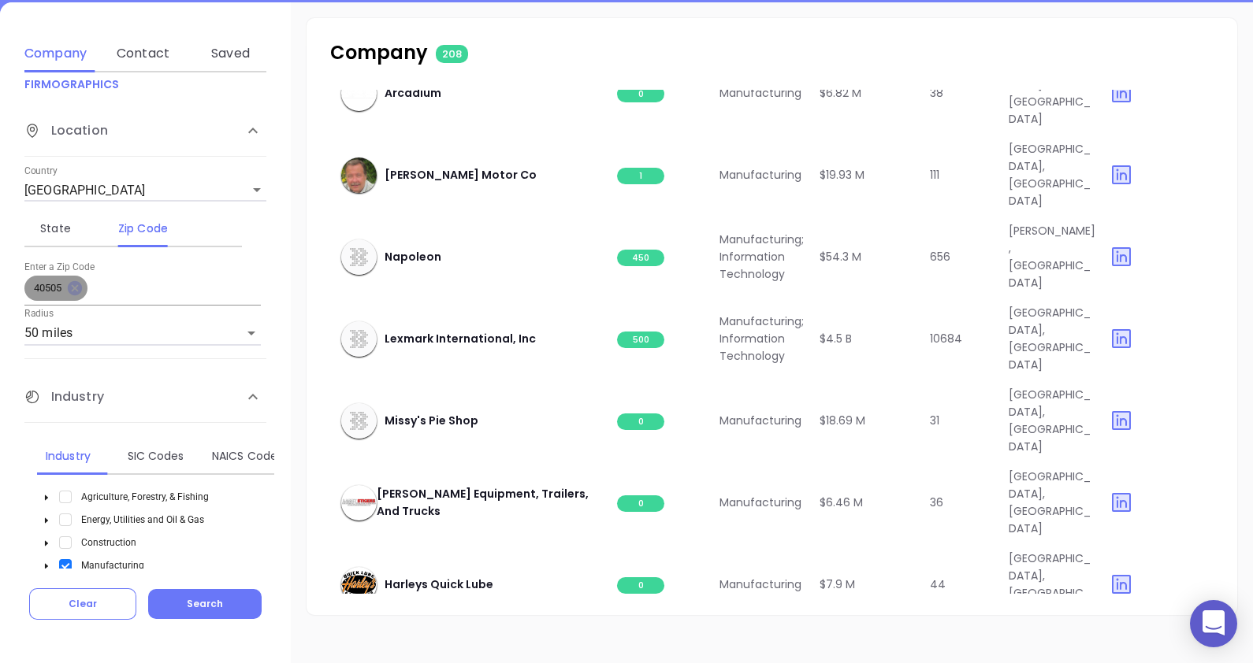
click at [72, 282] on icon at bounding box center [75, 288] width 14 height 14
click at [80, 292] on input "text" at bounding box center [142, 291] width 236 height 25
click at [252, 332] on icon "Open" at bounding box center [251, 334] width 8 height 4
type input "41011"
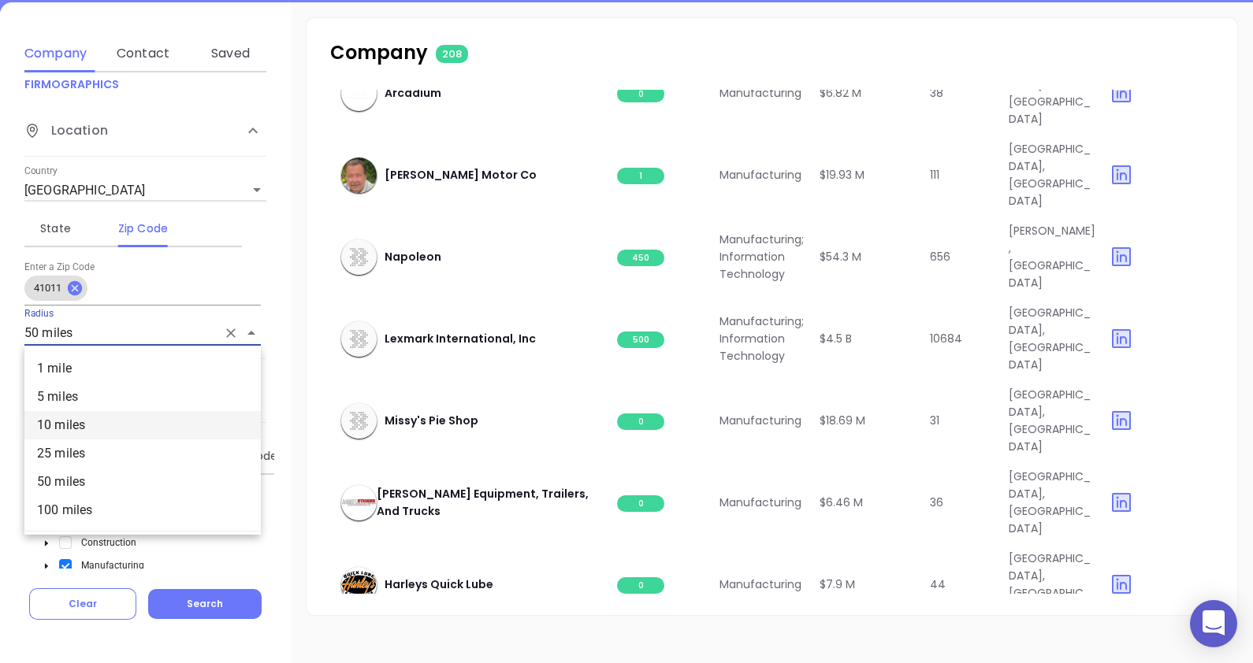
click at [56, 424] on li "10 miles" at bounding box center [142, 425] width 236 height 28
type input "10 miles"
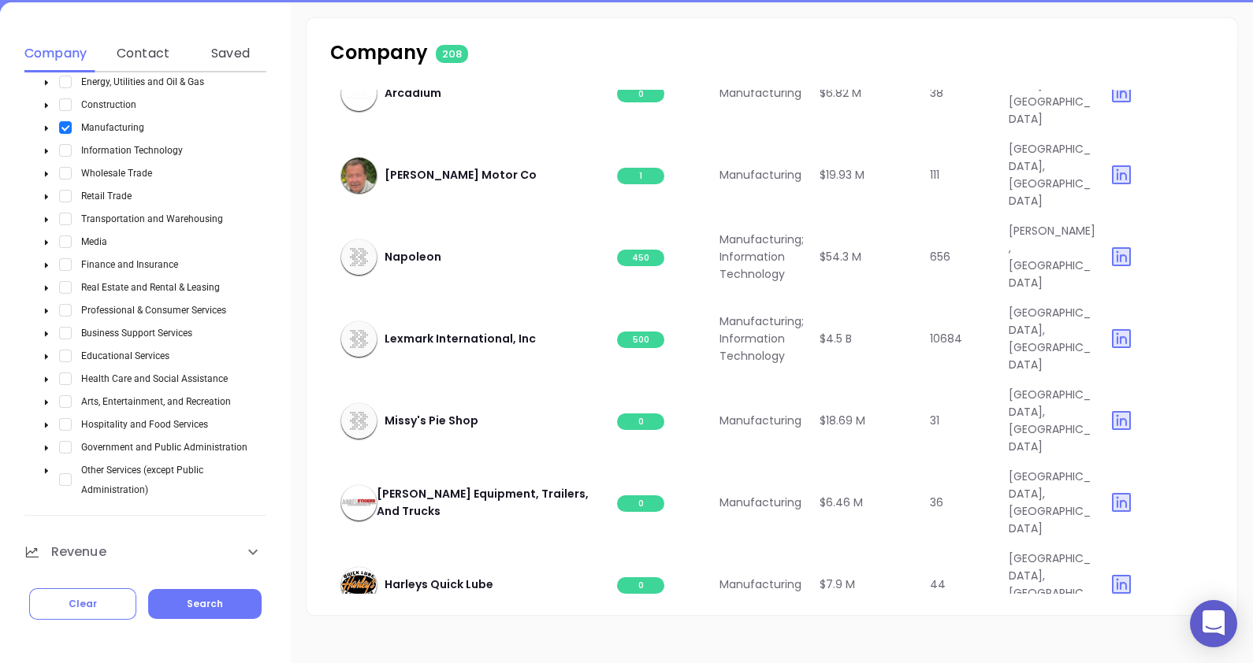
scroll to position [683, 0]
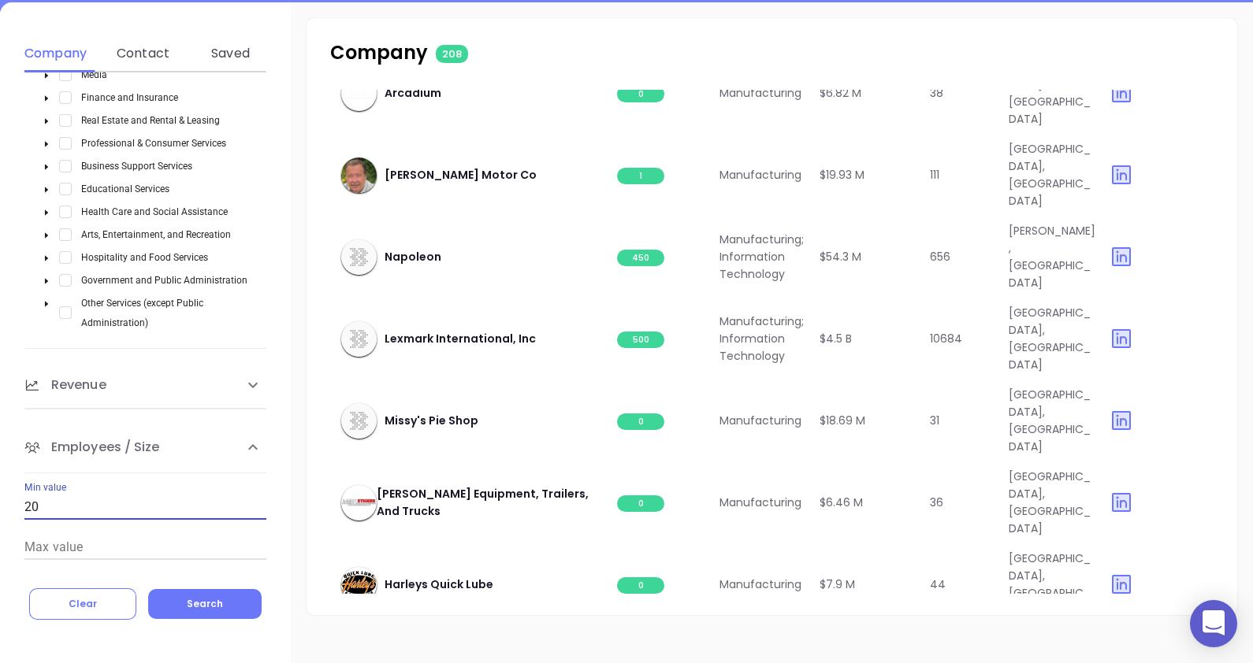
drag, startPoint x: 38, startPoint y: 503, endPoint x: 11, endPoint y: 497, distance: 27.3
click at [11, 497] on div "Company Name Domain Enter a company name FIRMOGRAPHICS Location Country [GEOGRA…" at bounding box center [145, 320] width 291 height 496
type input "30"
click at [169, 600] on button "Search" at bounding box center [204, 604] width 113 height 30
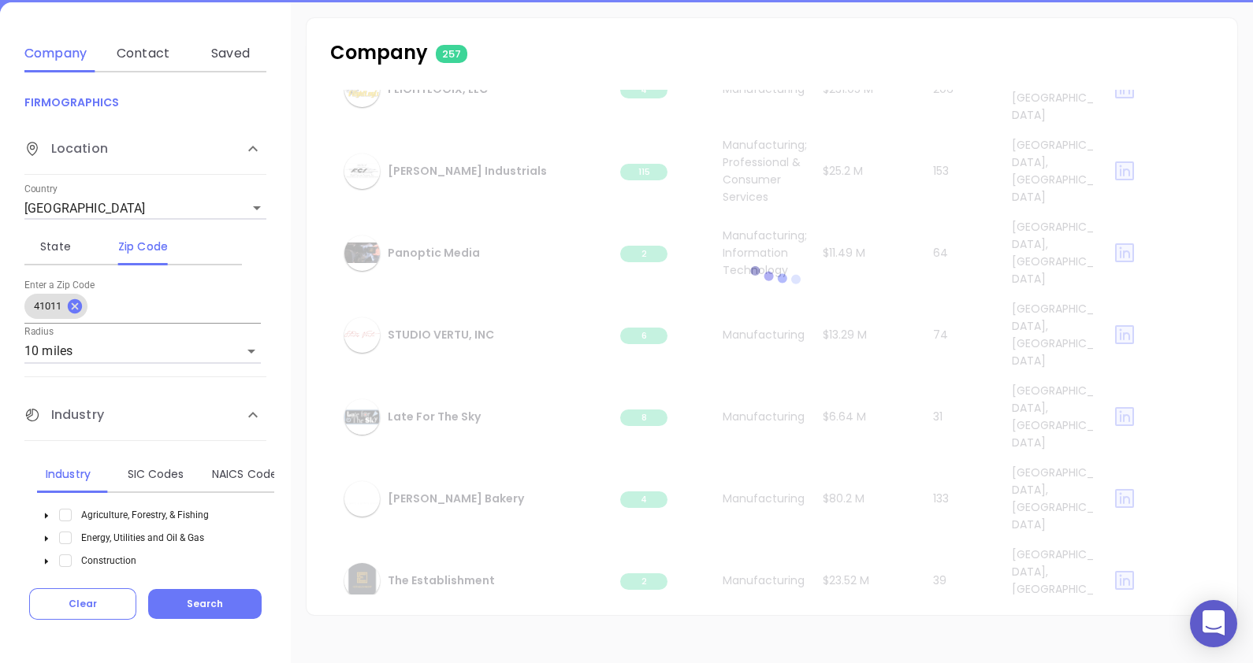
scroll to position [0, 0]
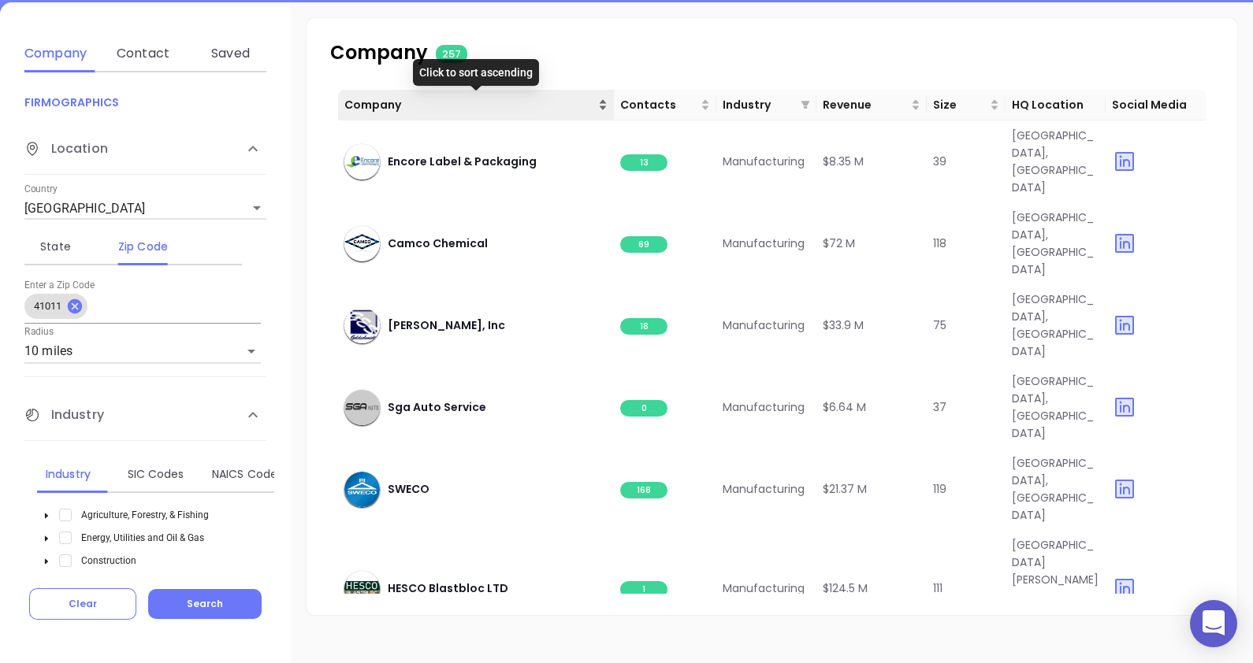
click at [603, 106] on div "Company" at bounding box center [475, 104] width 263 height 17
